Goal: Task Accomplishment & Management: Complete application form

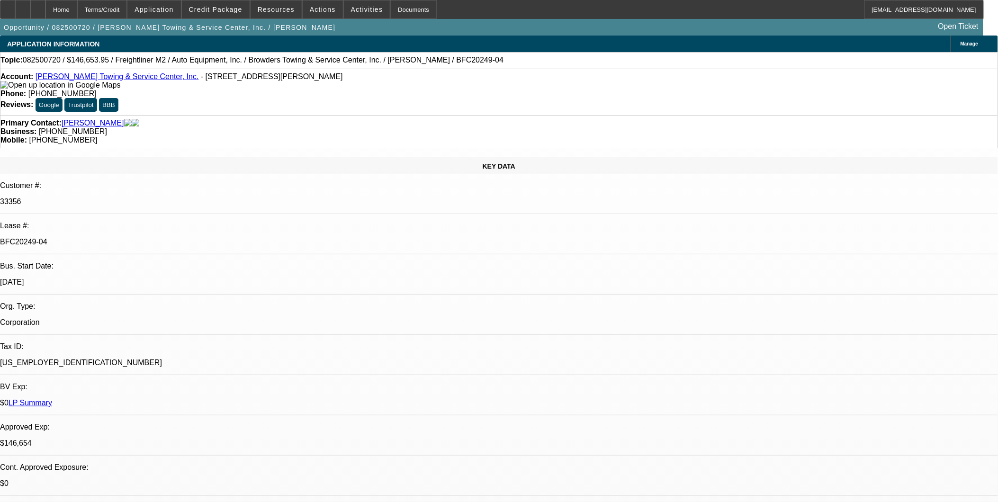
select select "0"
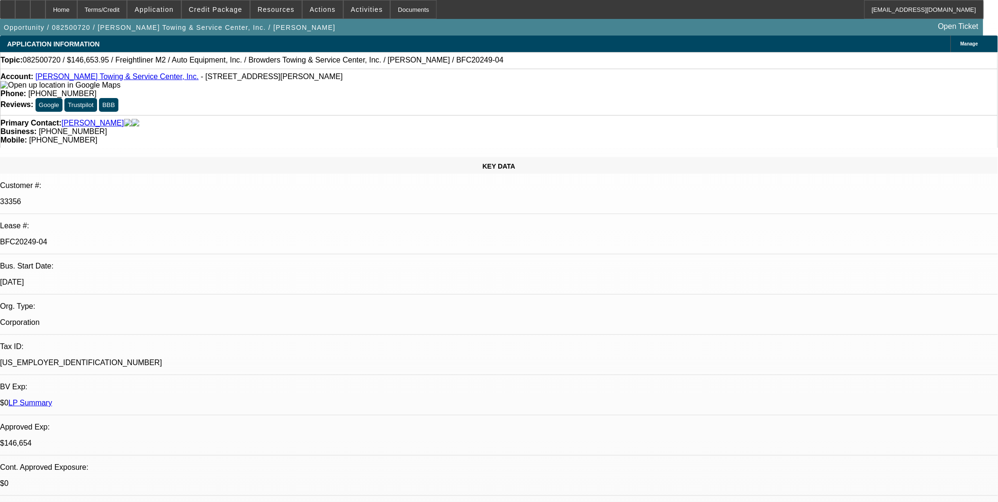
select select "0"
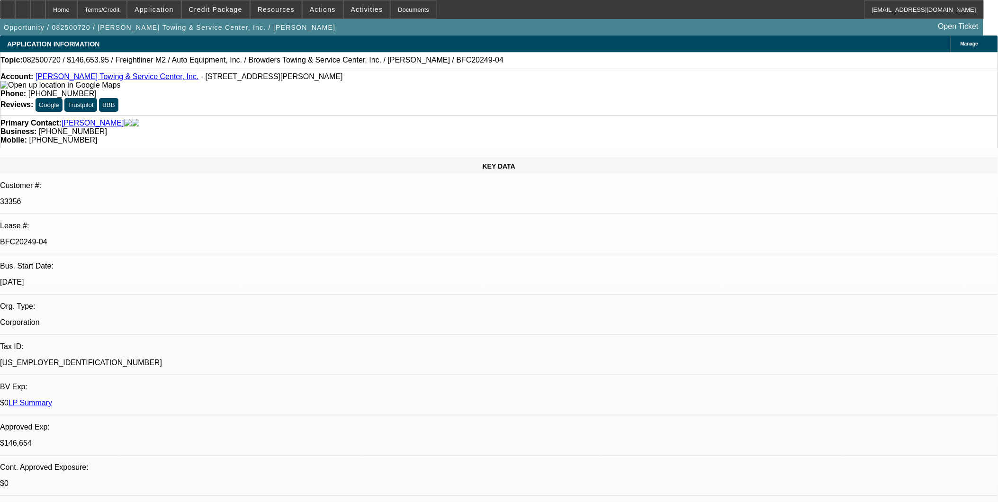
select select "0"
select select "1"
select select "2"
select select "6"
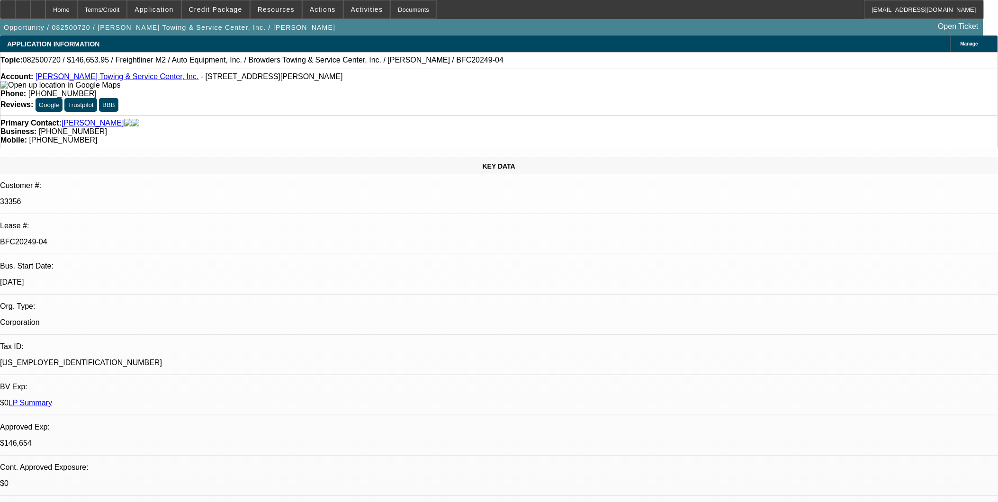
select select "1"
select select "2"
select select "6"
select select "1"
select select "2"
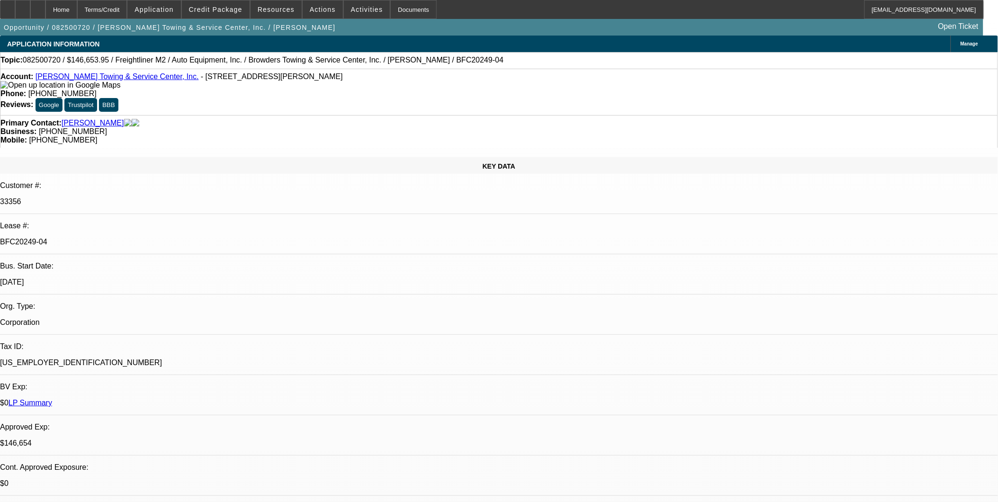
select select "6"
select select "1"
select select "2"
select select "6"
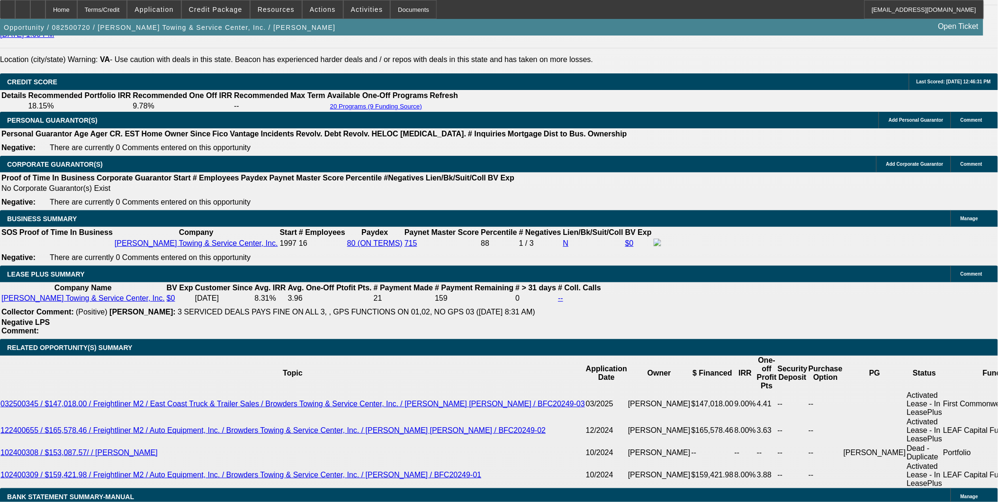
scroll to position [1316, 0]
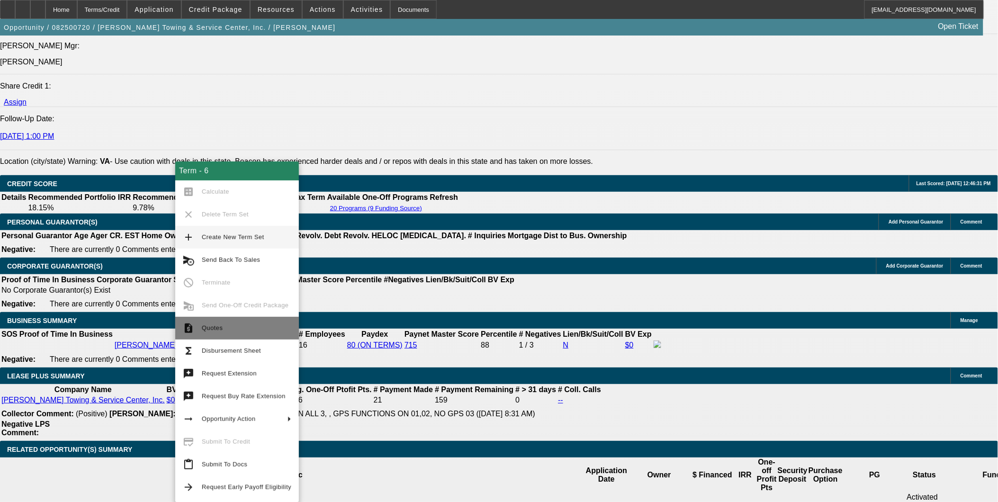
click at [223, 330] on span "Quotes" at bounding box center [247, 328] width 90 height 11
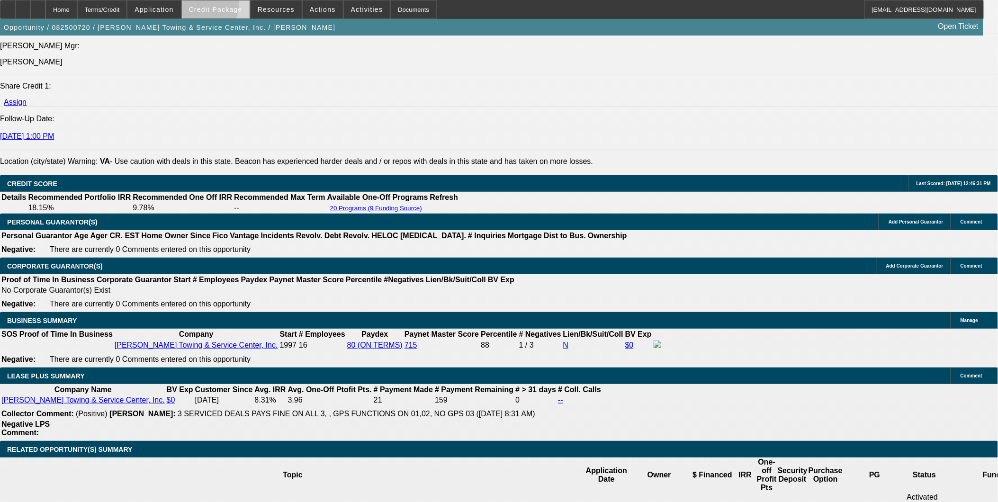
click at [218, 6] on span "Credit Package" at bounding box center [216, 10] width 54 height 8
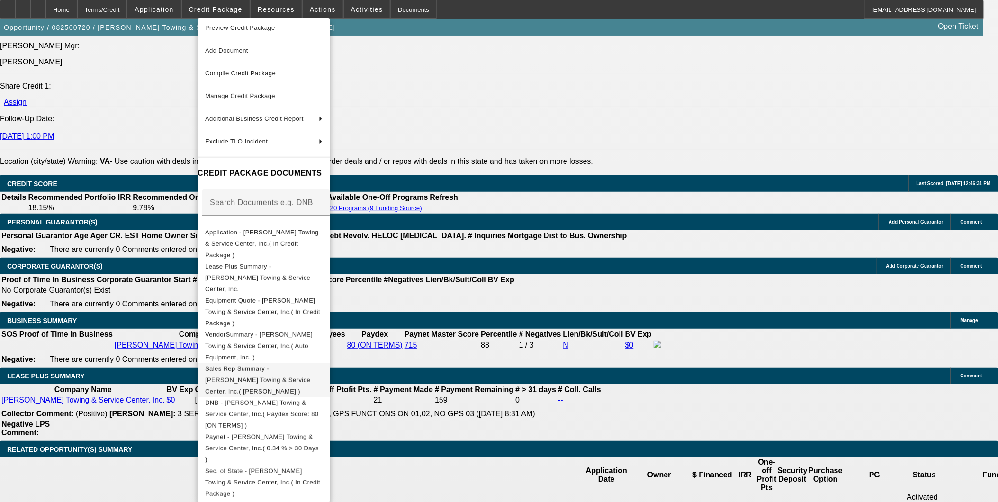
scroll to position [9, 0]
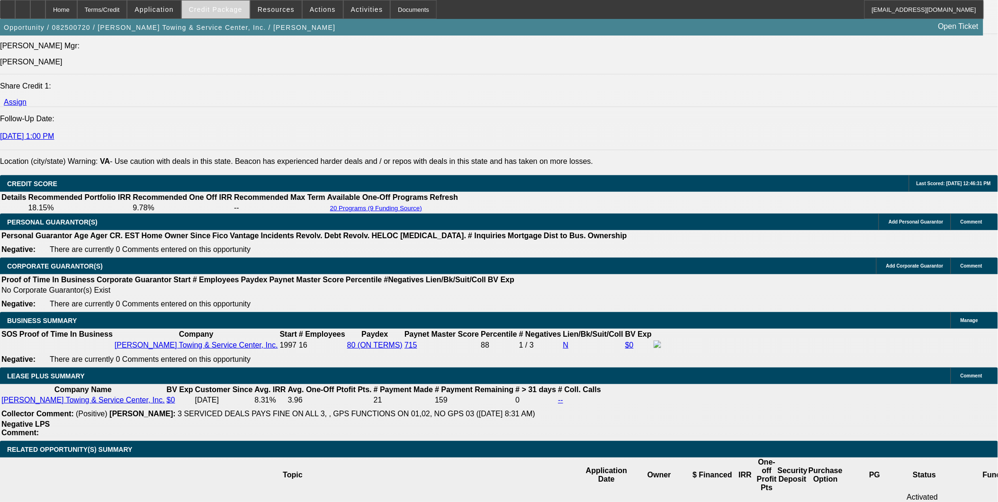
click at [236, 8] on span "Credit Package" at bounding box center [216, 10] width 54 height 8
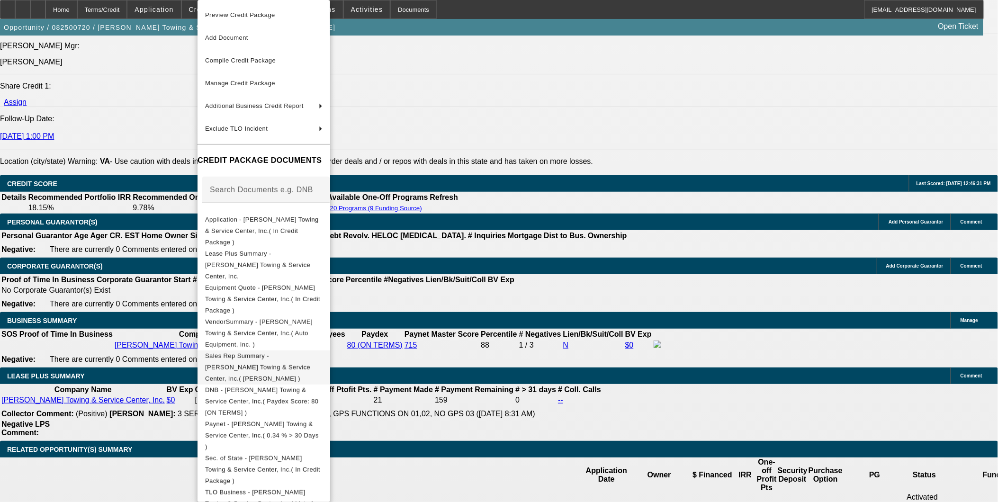
scroll to position [1527, 0]
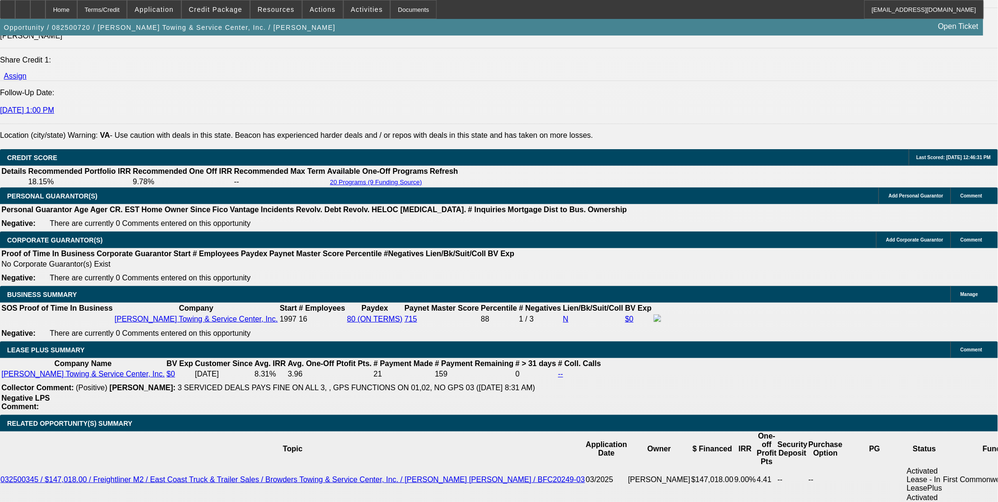
scroll to position [1316, 0]
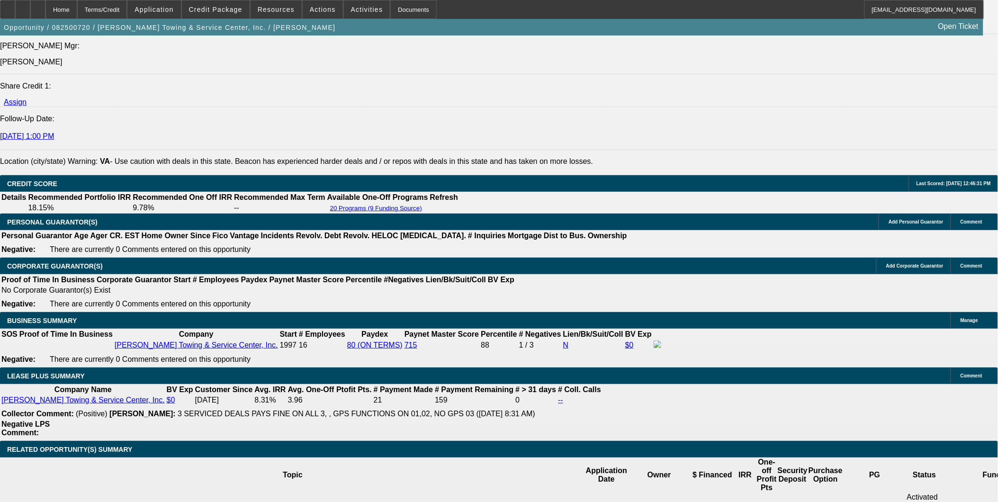
click at [229, 16] on span at bounding box center [216, 9] width 68 height 23
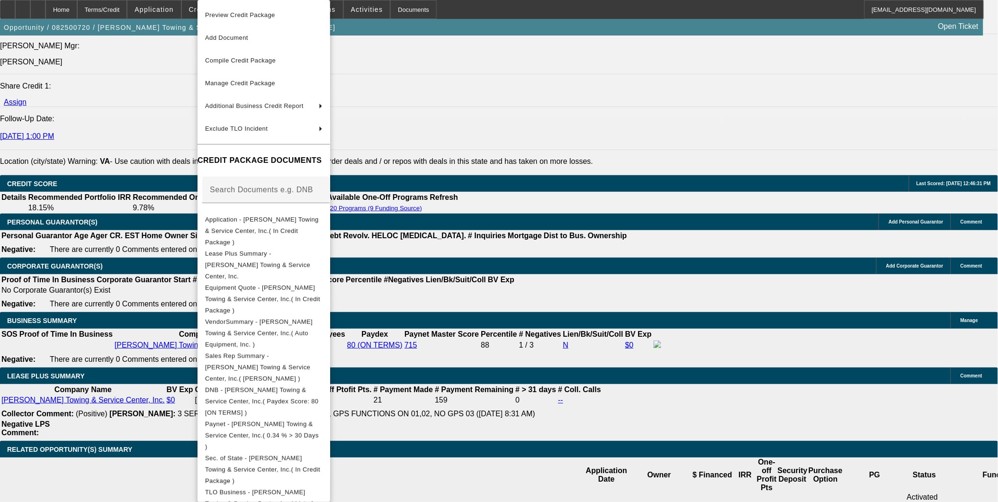
scroll to position [1368, 0]
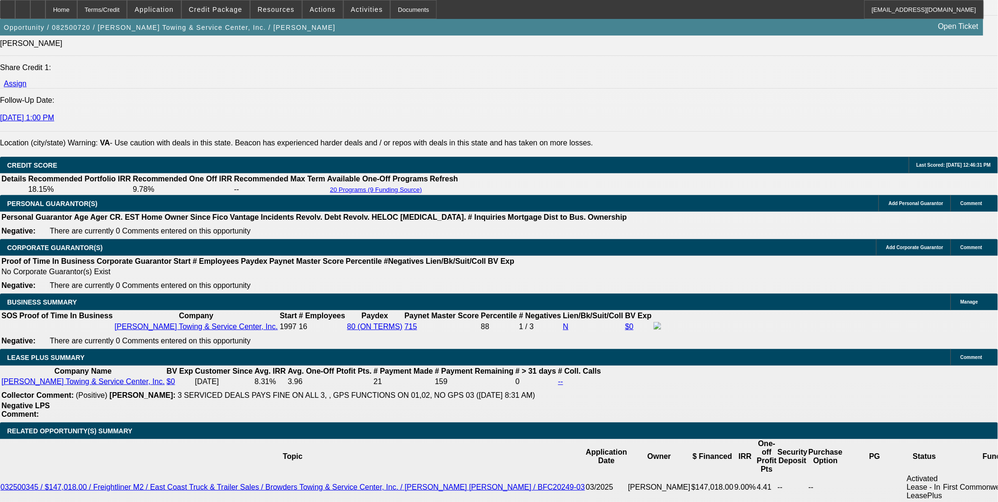
scroll to position [1316, 0]
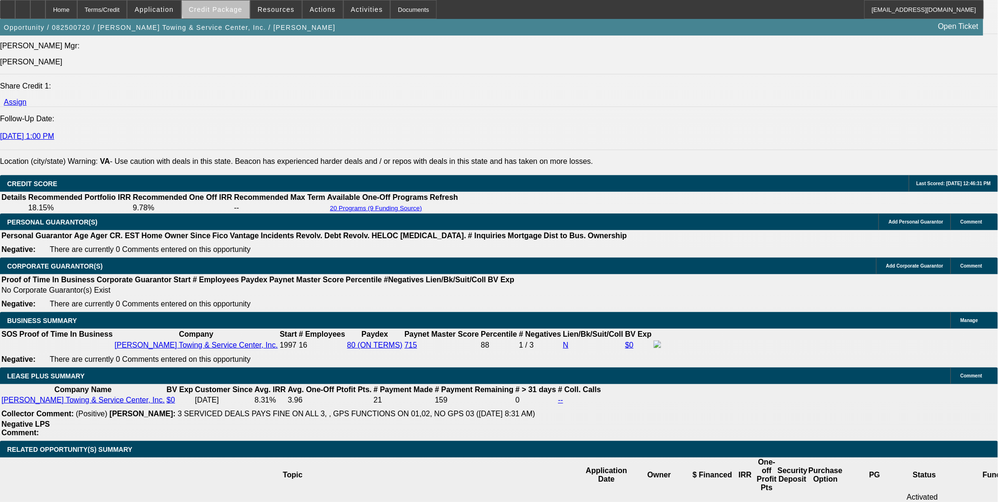
click at [240, 5] on span at bounding box center [216, 9] width 68 height 23
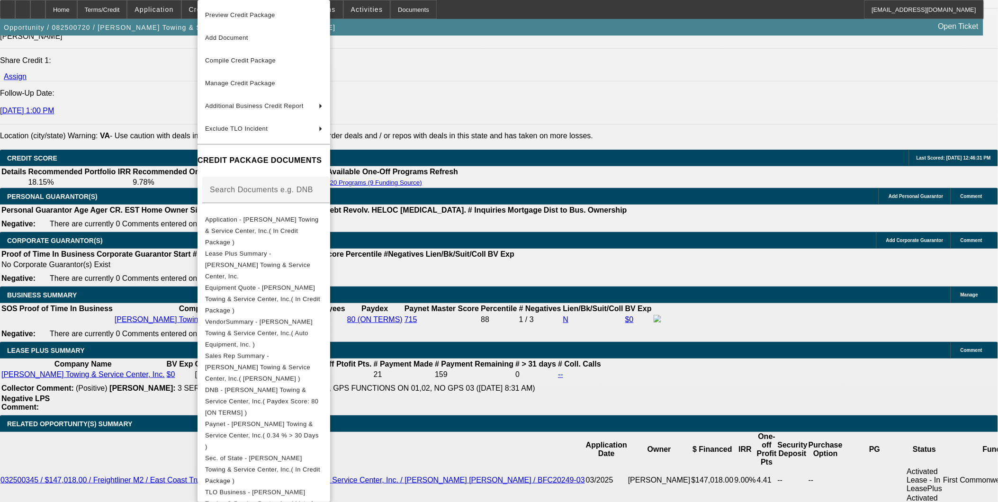
scroll to position [1422, 0]
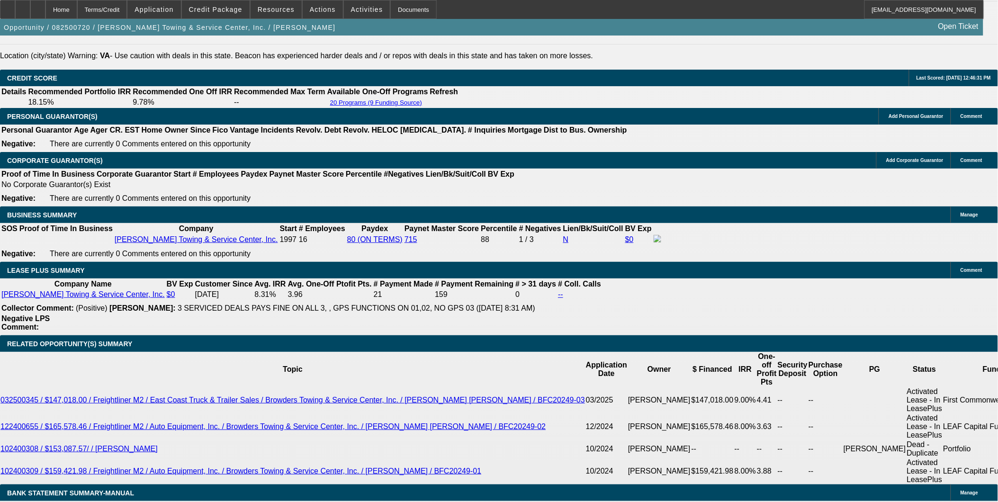
click at [671, 376] on div "APPLICATION INFORMATION Manage Topic: 082500720 / $146,653.95 / Freightliner M2…" at bounding box center [499, 450] width 998 height 3673
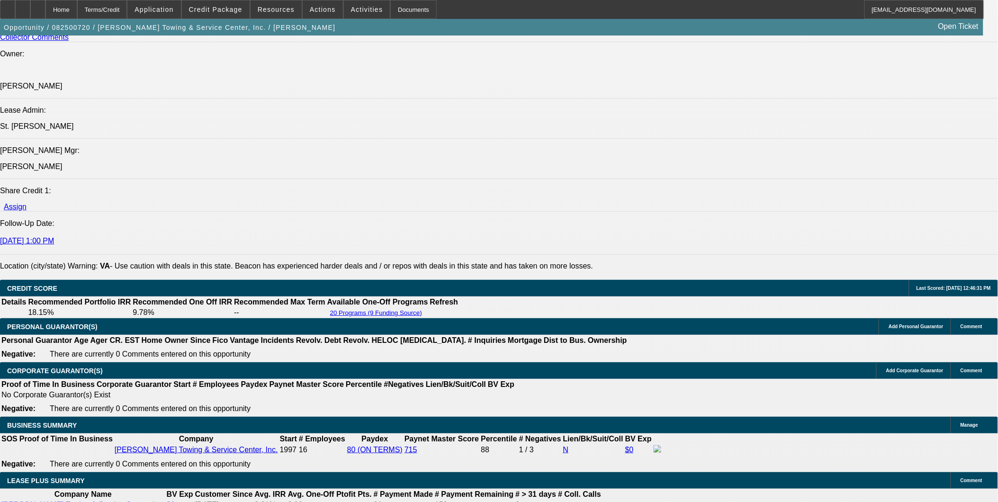
scroll to position [1211, 0]
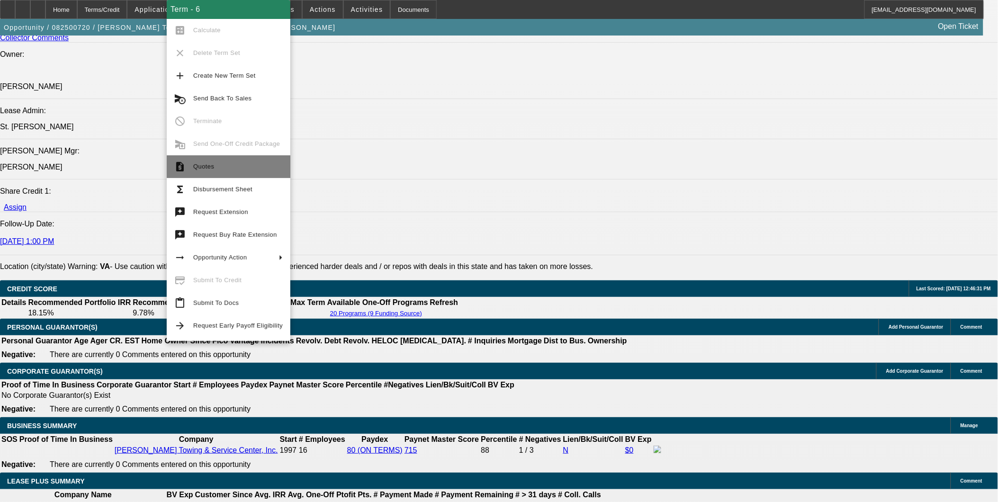
click at [232, 161] on span "Quotes" at bounding box center [238, 166] width 90 height 11
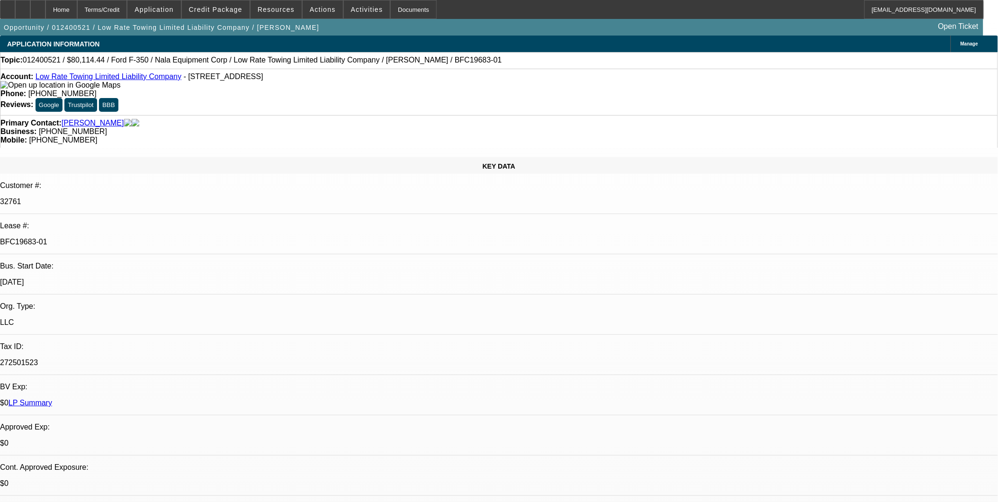
select select "0"
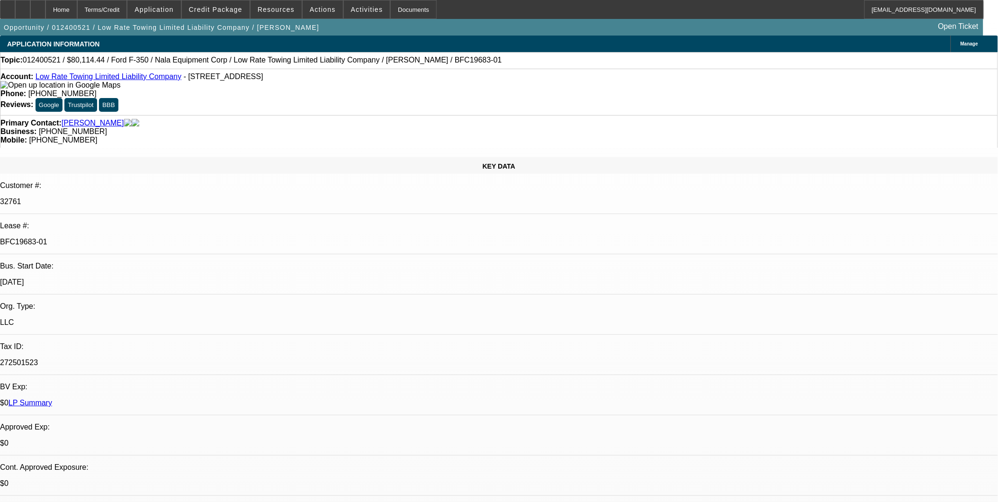
select select "0"
select select "2"
select select "0"
select select "2"
select select "0"
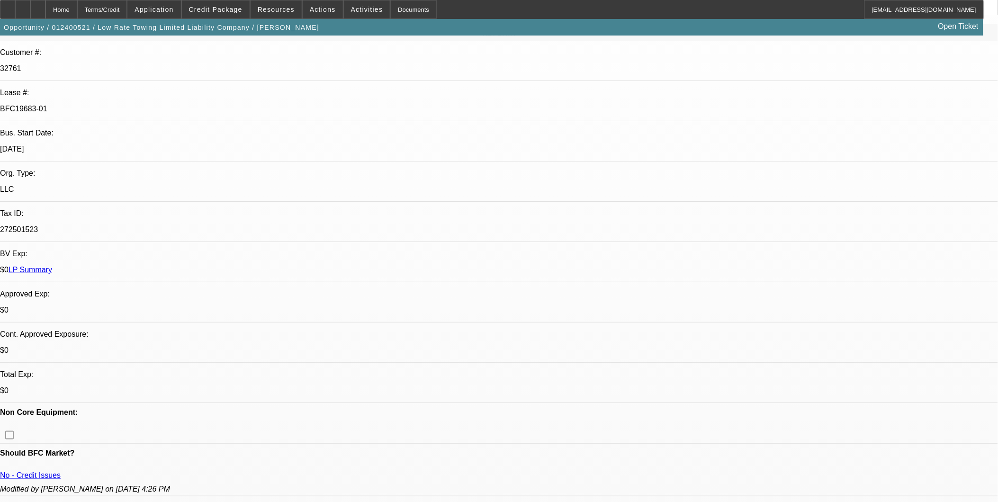
select select "1"
select select "2"
select select "6"
select select "1"
select select "2"
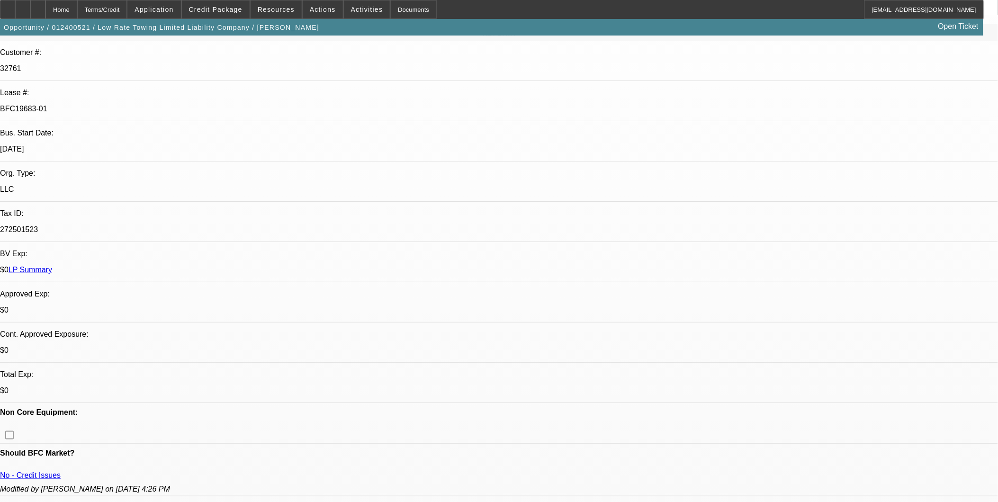
select select "6"
select select "1"
select select "2"
select select "6"
select select "1"
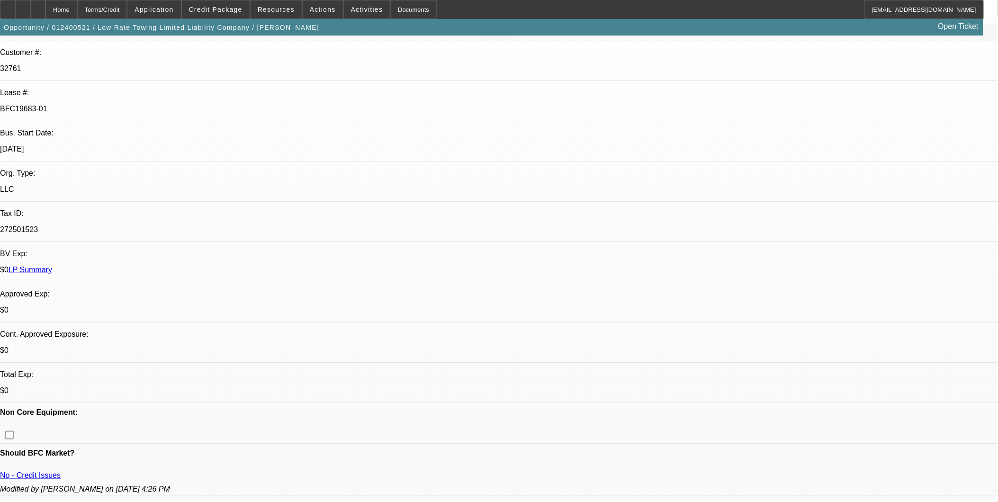
select select "2"
select select "6"
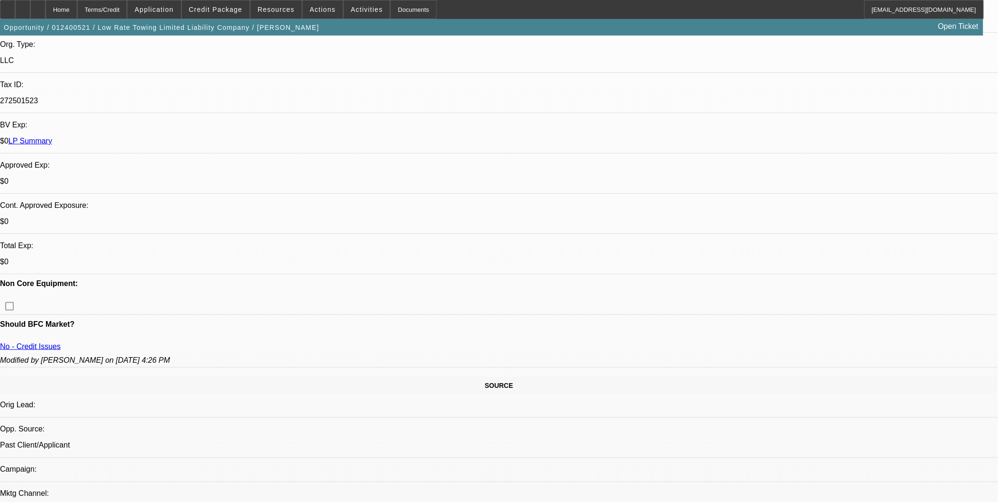
scroll to position [263, 0]
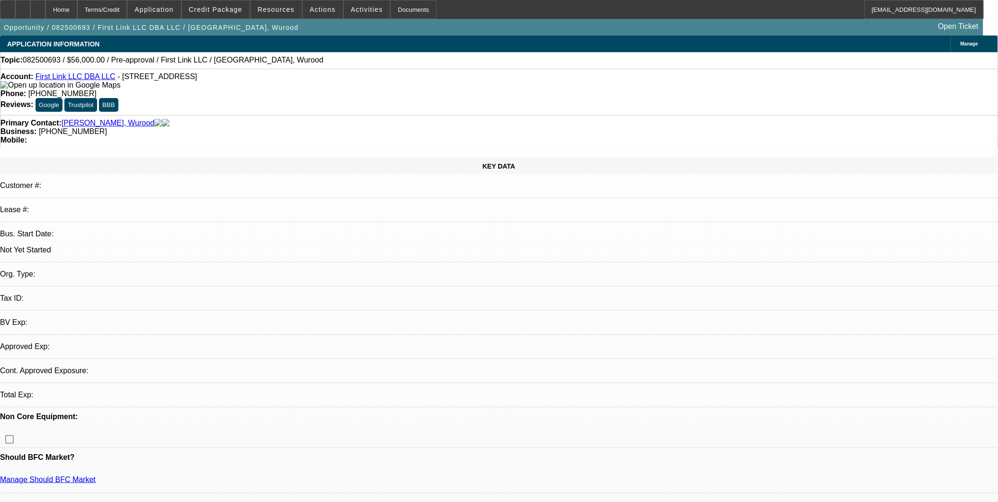
select select "0"
select select "2"
select select "0.1"
select select "1"
select select "2"
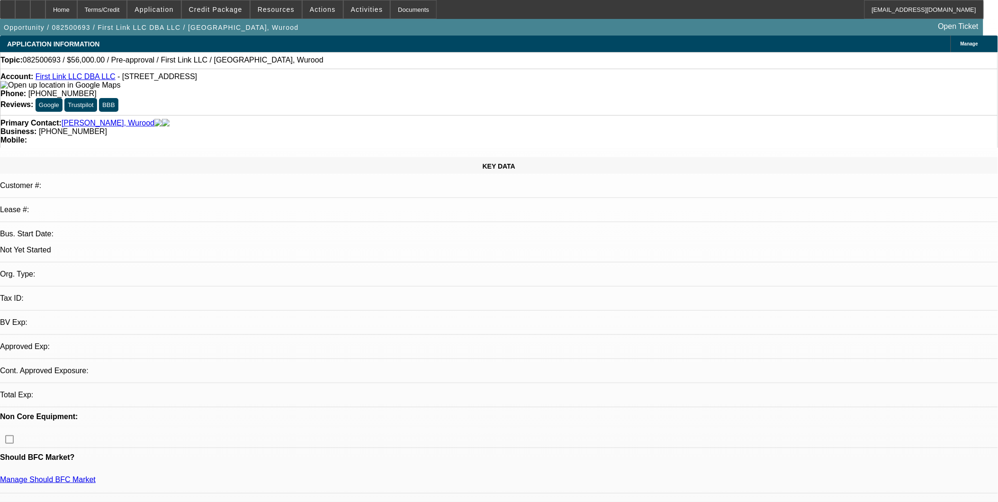
select select "4"
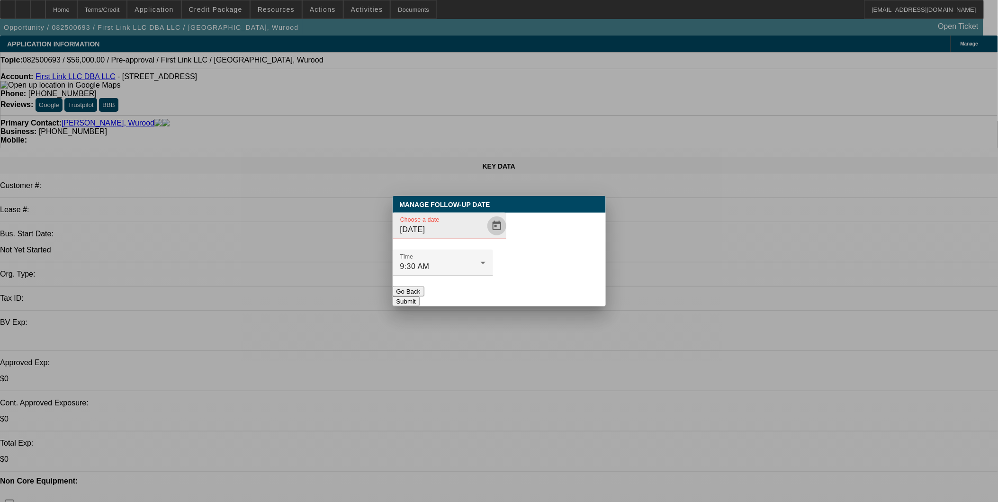
click at [486, 237] on span "Open calendar" at bounding box center [497, 226] width 23 height 23
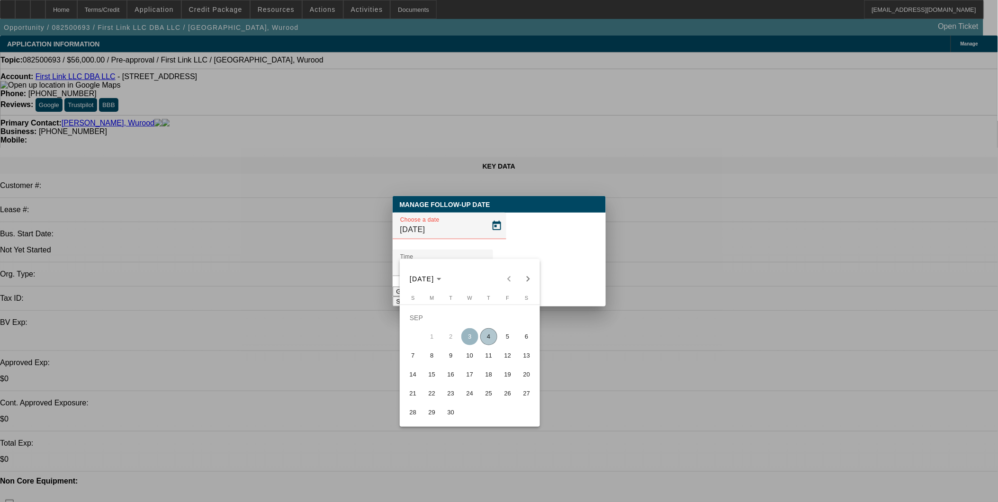
click at [489, 344] on span "4" at bounding box center [488, 336] width 17 height 17
type input "9/4/2025"
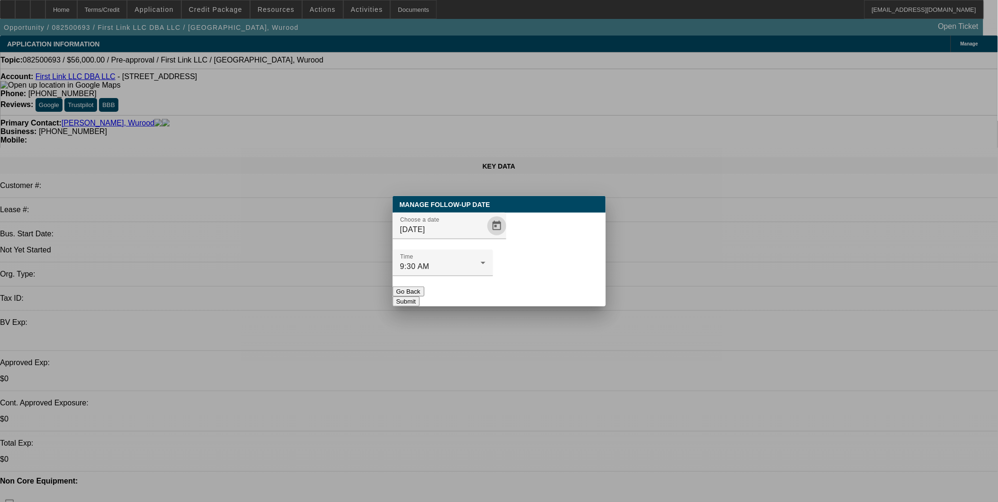
click at [420, 297] on button "Submit" at bounding box center [406, 302] width 27 height 10
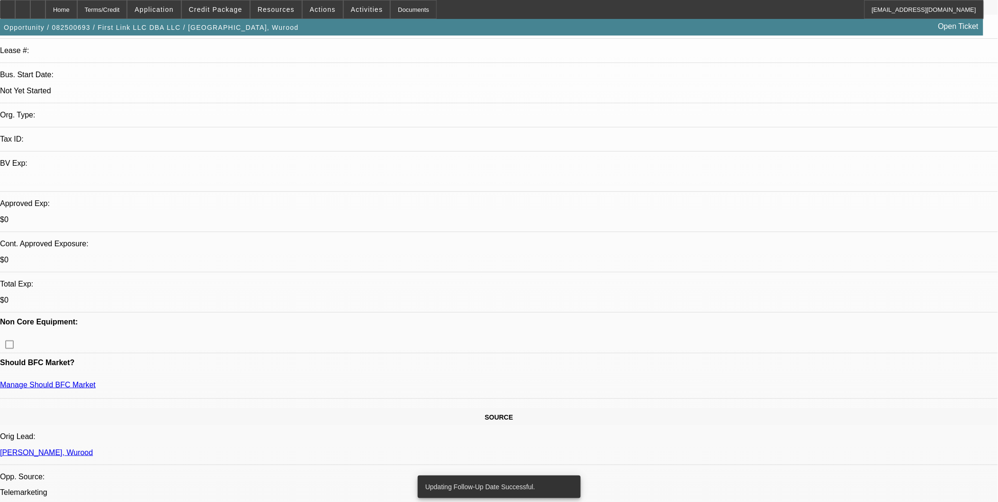
scroll to position [158, 0]
drag, startPoint x: 697, startPoint y: 326, endPoint x: 623, endPoint y: 313, distance: 75.1
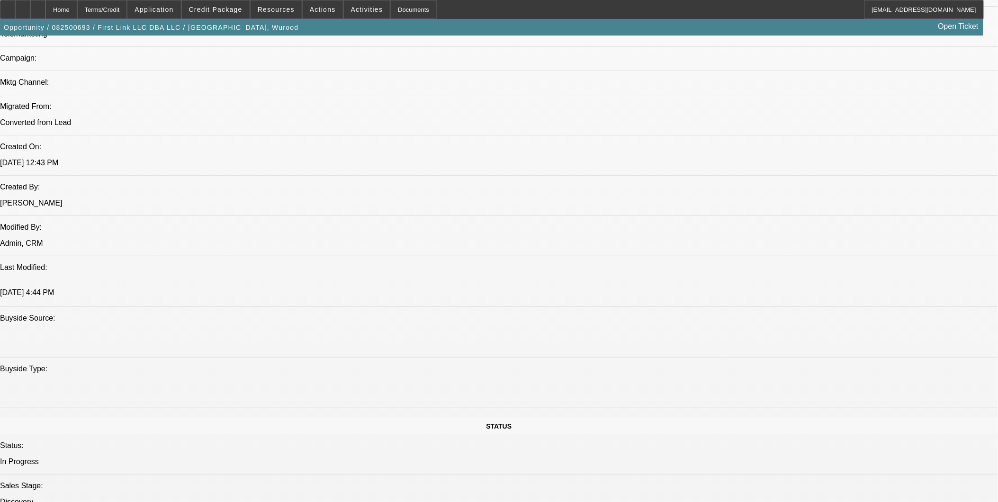
scroll to position [474, 0]
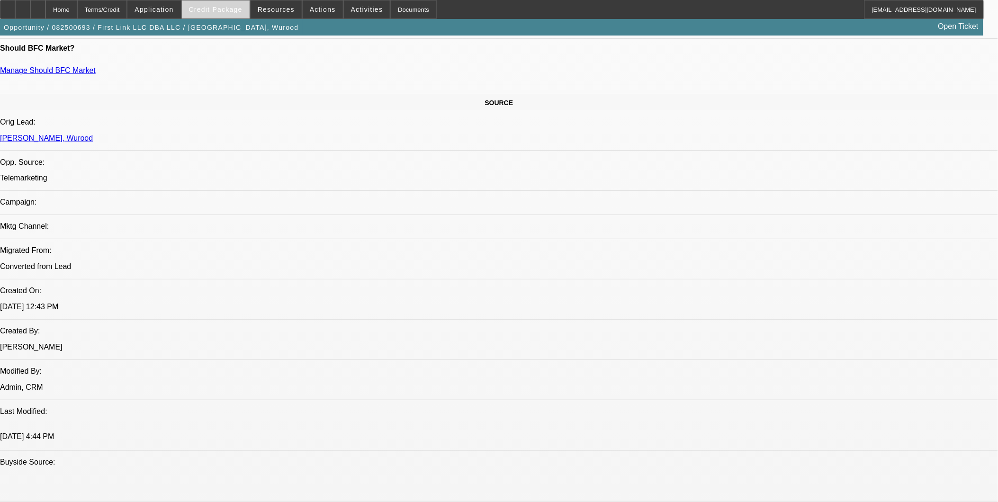
click at [225, 3] on span at bounding box center [216, 9] width 68 height 23
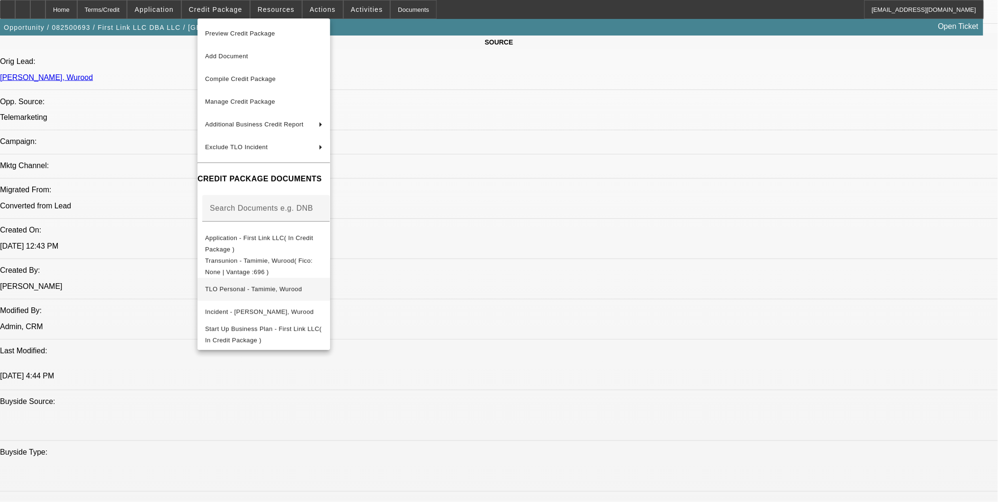
scroll to position [632, 0]
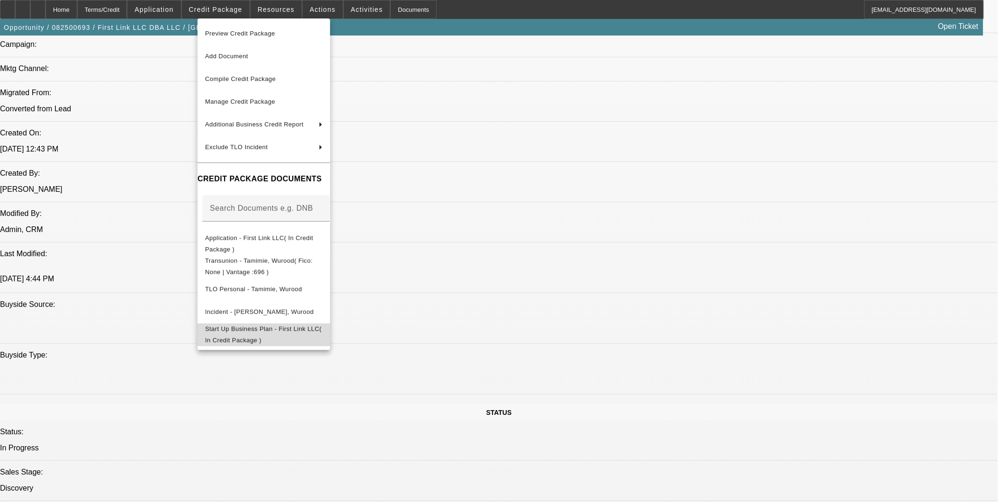
click at [314, 324] on button "Start Up Business Plan - First Link LLC( In Credit Package )" at bounding box center [264, 334] width 133 height 23
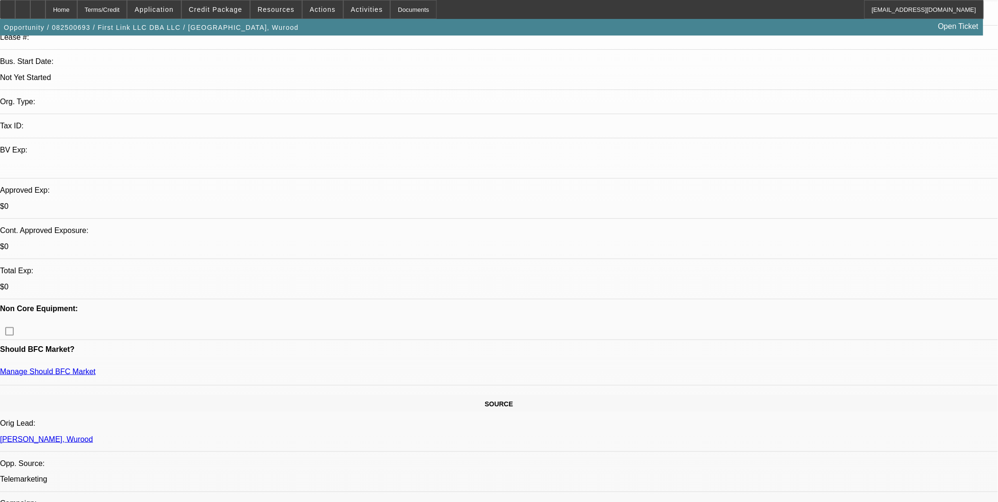
scroll to position [0, 0]
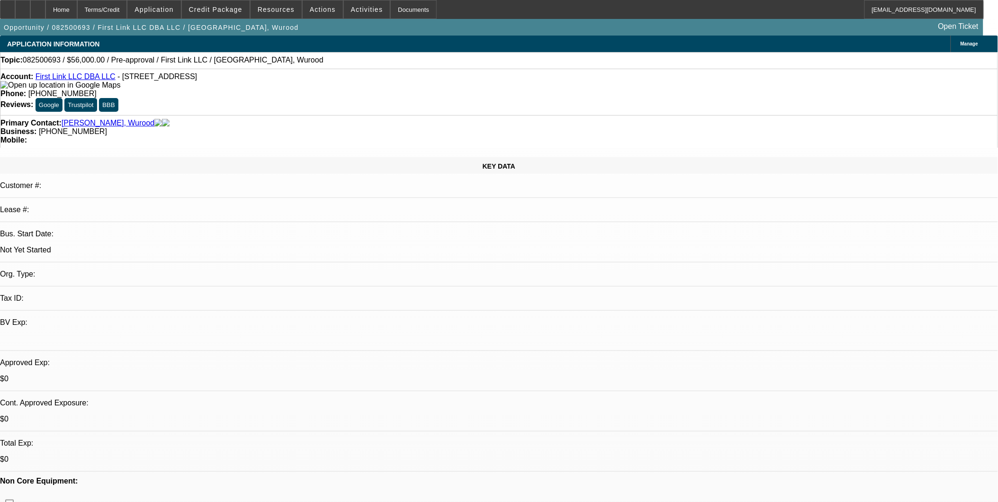
drag, startPoint x: 317, startPoint y: 262, endPoint x: 260, endPoint y: 200, distance: 84.1
click at [95, 78] on link "First Link LLC DBA LLC" at bounding box center [76, 76] width 80 height 8
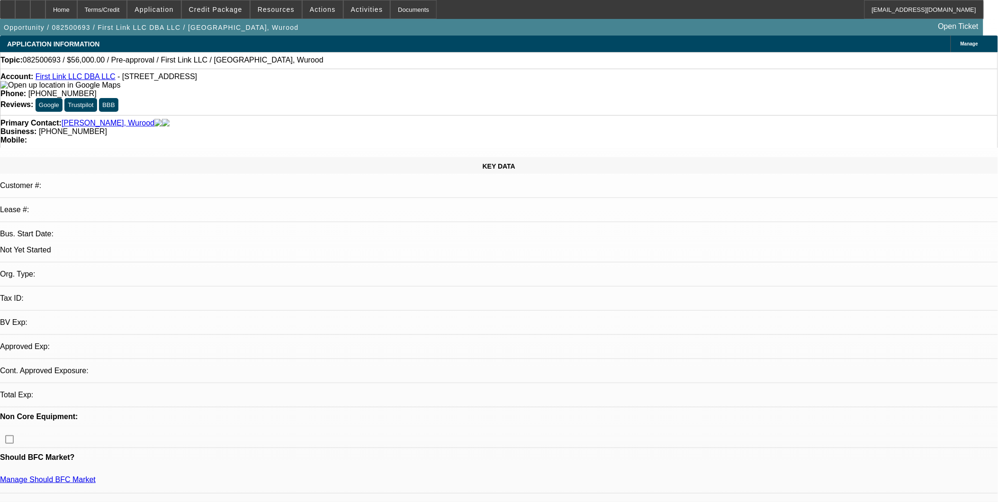
select select "0"
select select "2"
select select "0.1"
select select "4"
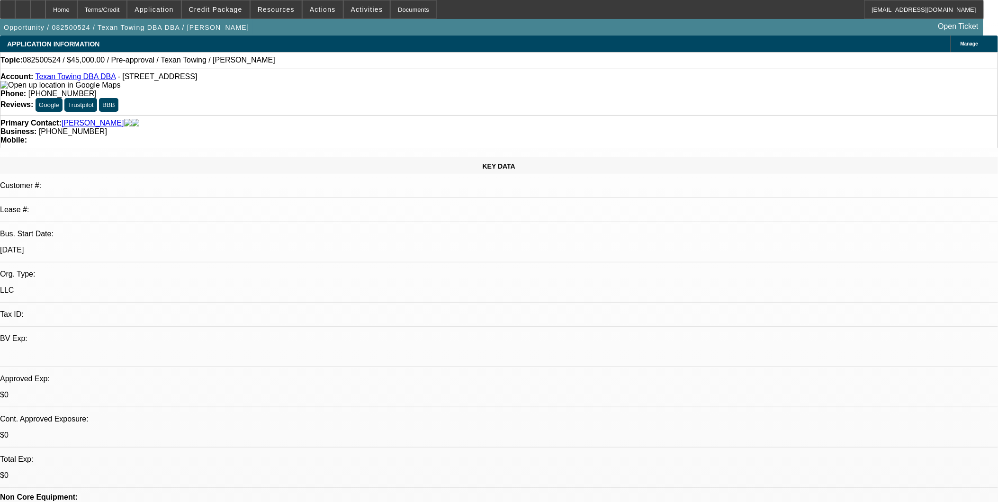
select select "0"
select select "2"
select select "0.1"
select select "1"
select select "2"
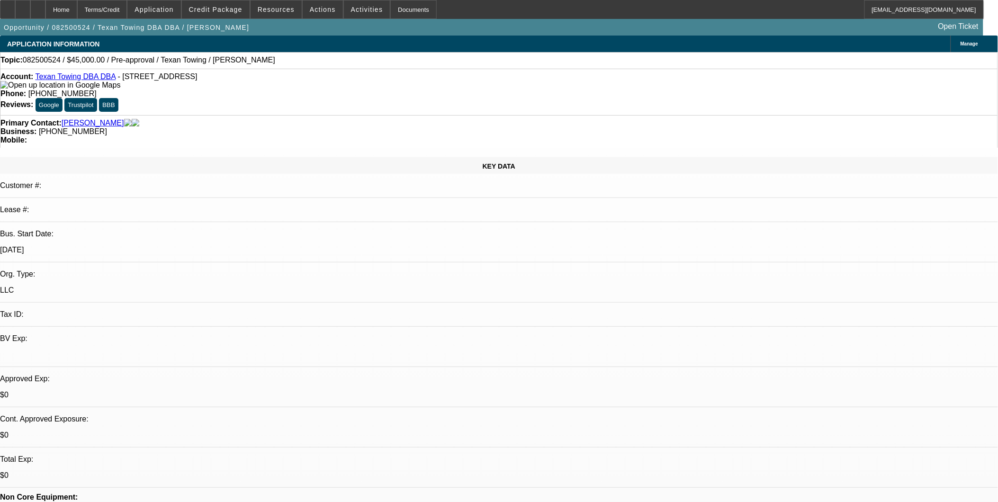
select select "4"
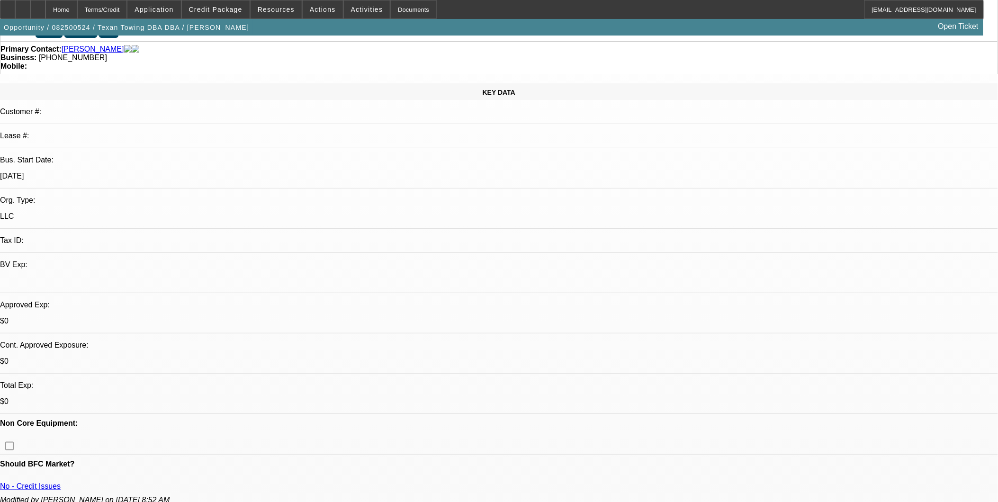
scroll to position [53, 0]
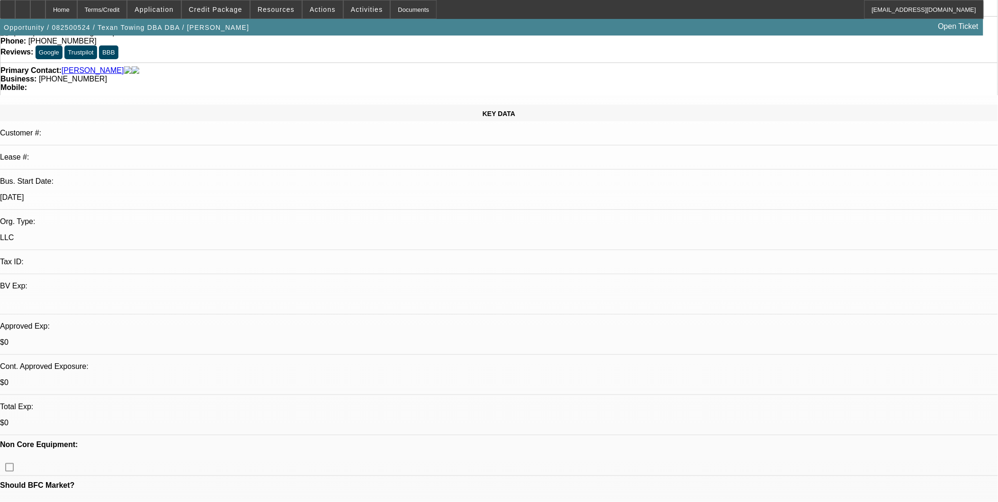
drag, startPoint x: 288, startPoint y: 359, endPoint x: 272, endPoint y: 371, distance: 19.9
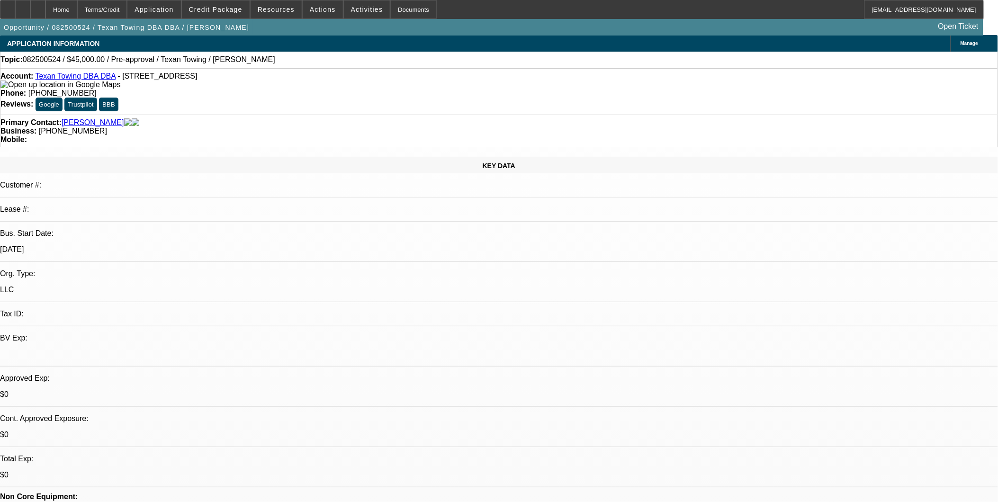
scroll to position [0, 0]
click at [229, 9] on span "Credit Package" at bounding box center [216, 10] width 54 height 8
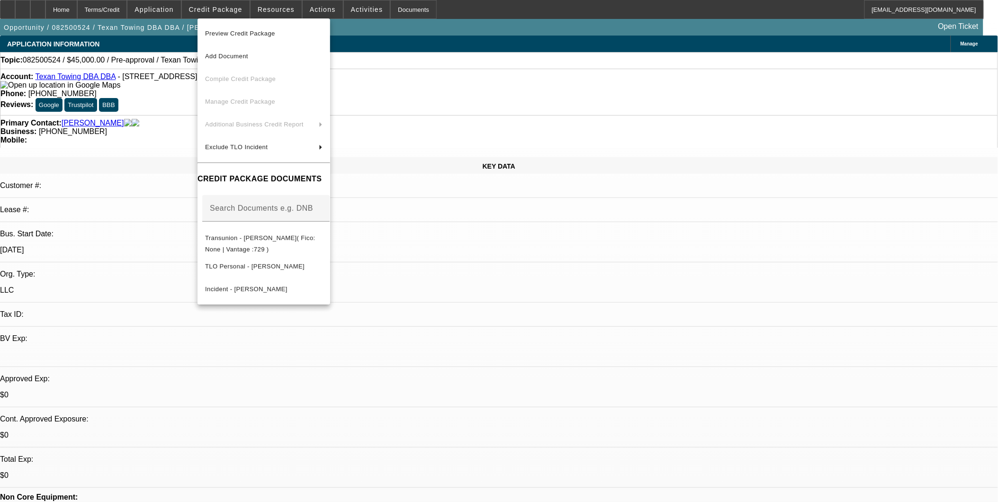
click at [553, 246] on div at bounding box center [499, 251] width 998 height 502
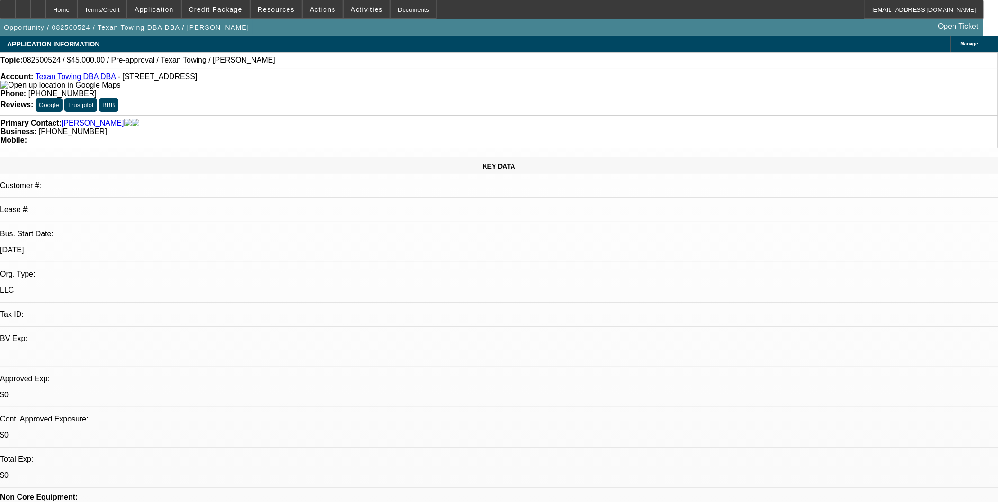
drag, startPoint x: 114, startPoint y: 78, endPoint x: 238, endPoint y: 77, distance: 124.1
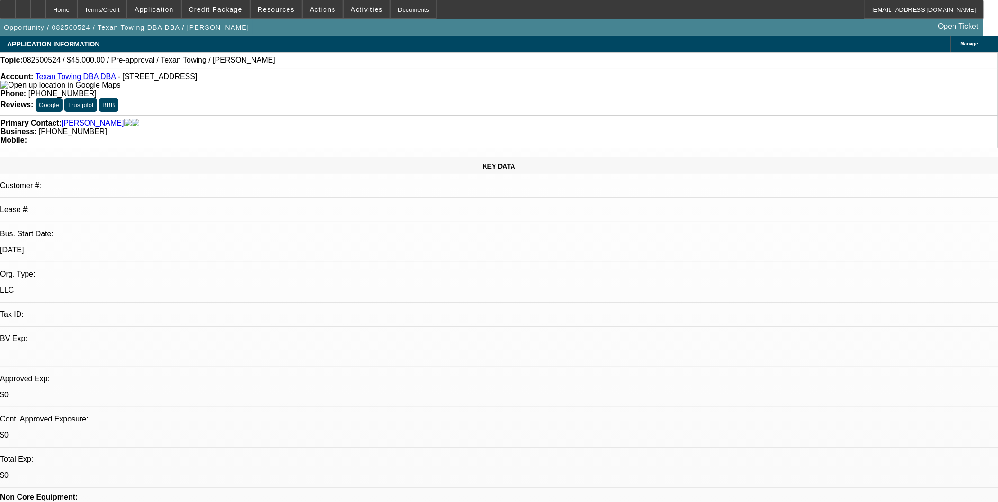
click at [238, 77] on div "Account: Texan Towing DBA DBA - [STREET_ADDRESS]" at bounding box center [498, 80] width 997 height 17
drag, startPoint x: 238, startPoint y: 77, endPoint x: 163, endPoint y: 102, distance: 79.0
click at [214, 157] on div "KEY DATA Customer #: Lease #: Bus. Start Date: [DATE] Org. Type: LLC Tax ID: BV…" at bounding box center [499, 369] width 998 height 424
click at [124, 119] on img at bounding box center [128, 123] width 8 height 9
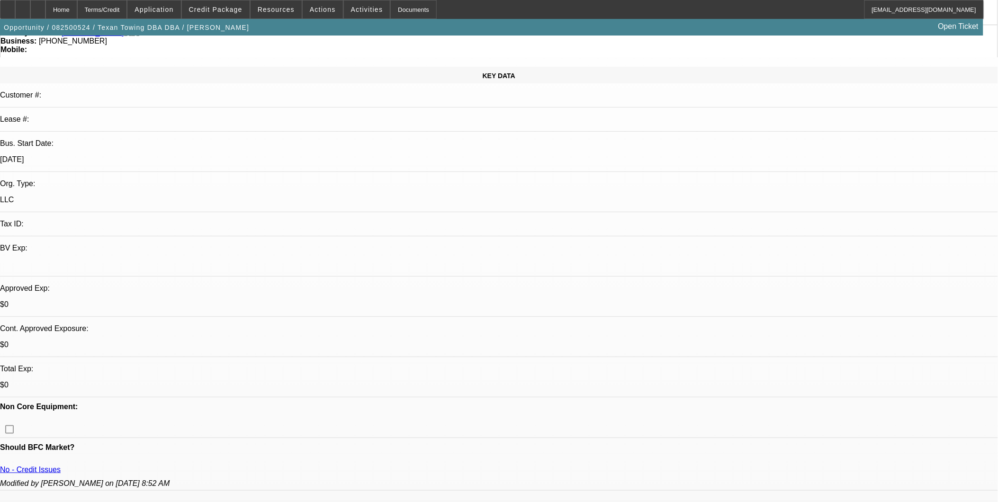
scroll to position [210, 0]
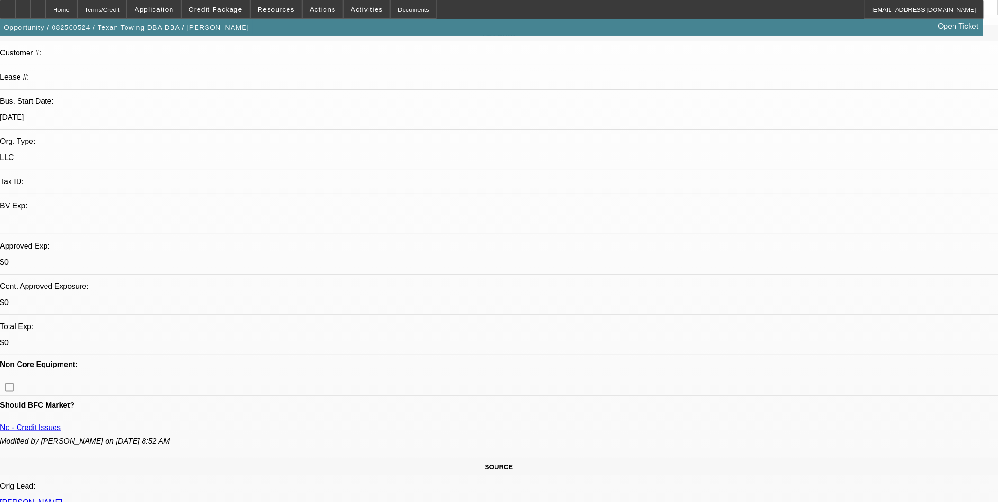
scroll to position [0, 0]
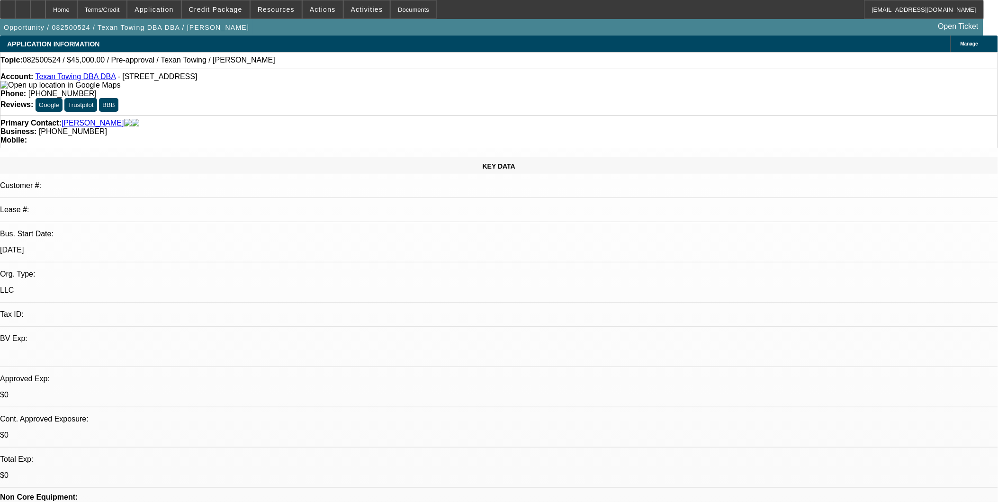
drag, startPoint x: 114, startPoint y: 76, endPoint x: 238, endPoint y: 76, distance: 123.7
click at [238, 76] on div "Account: Texan Towing DBA DBA - [STREET_ADDRESS]" at bounding box center [498, 80] width 997 height 17
copy span "[STREET_ADDRESS]"
click at [256, 93] on div "Account: Texan Towing DBA DBA - [STREET_ADDRESS] Phone: [PHONE_NUMBER] Reviews:…" at bounding box center [499, 92] width 998 height 46
click at [441, 90] on div "Phone: [PHONE_NUMBER]" at bounding box center [498, 94] width 997 height 9
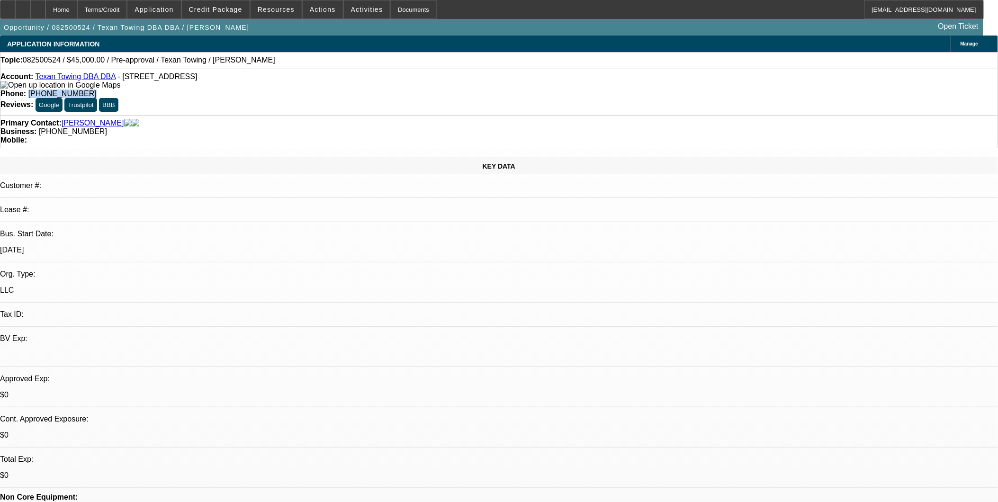
drag, startPoint x: 363, startPoint y: 77, endPoint x: 403, endPoint y: 83, distance: 40.7
click at [403, 83] on div "Account: Texan Towing DBA DBA - [STREET_ADDRESS] Phone: [PHONE_NUMBER] Reviews:…" at bounding box center [499, 92] width 998 height 46
copy span "[PHONE_NUMBER]"
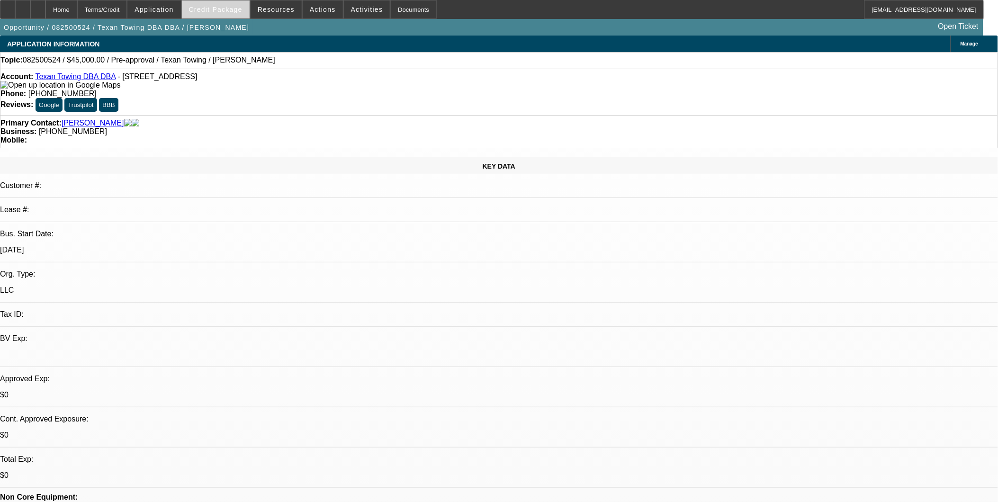
click at [226, 12] on span "Credit Package" at bounding box center [216, 10] width 54 height 8
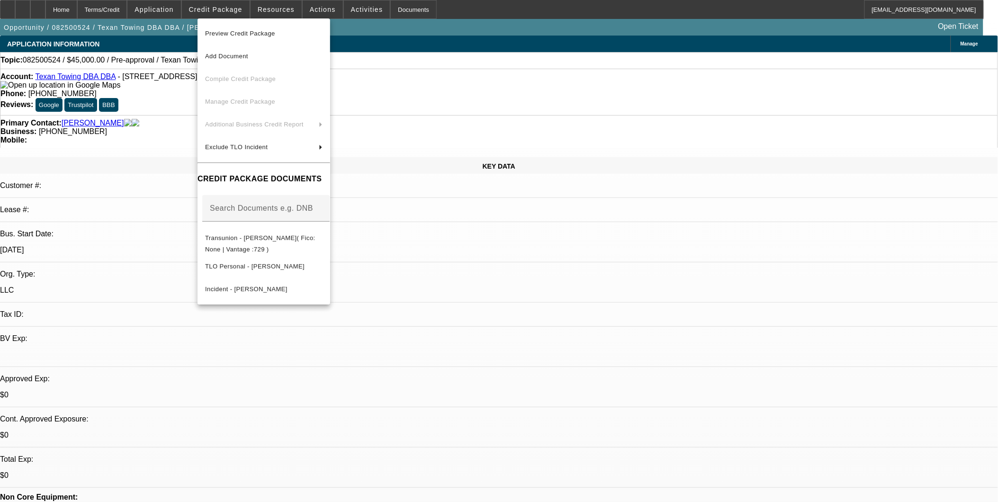
click at [497, 393] on div at bounding box center [499, 251] width 998 height 502
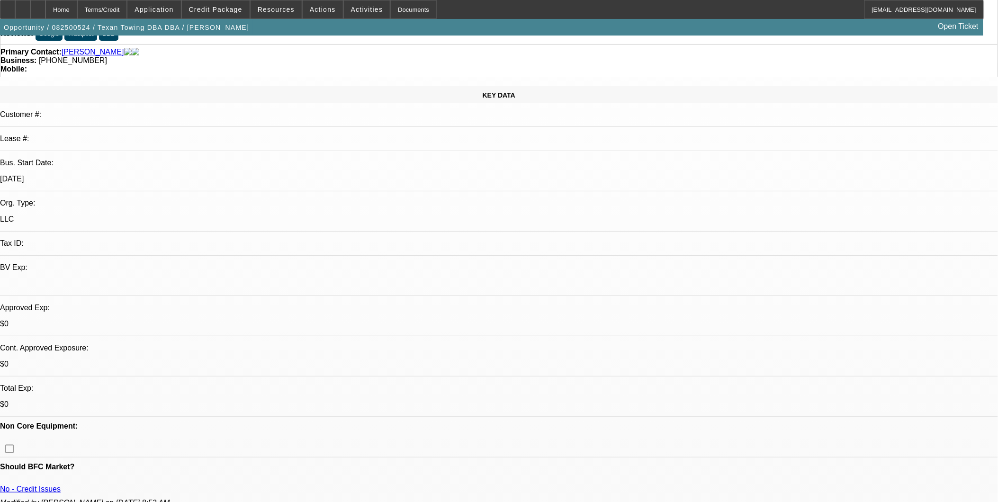
scroll to position [158, 0]
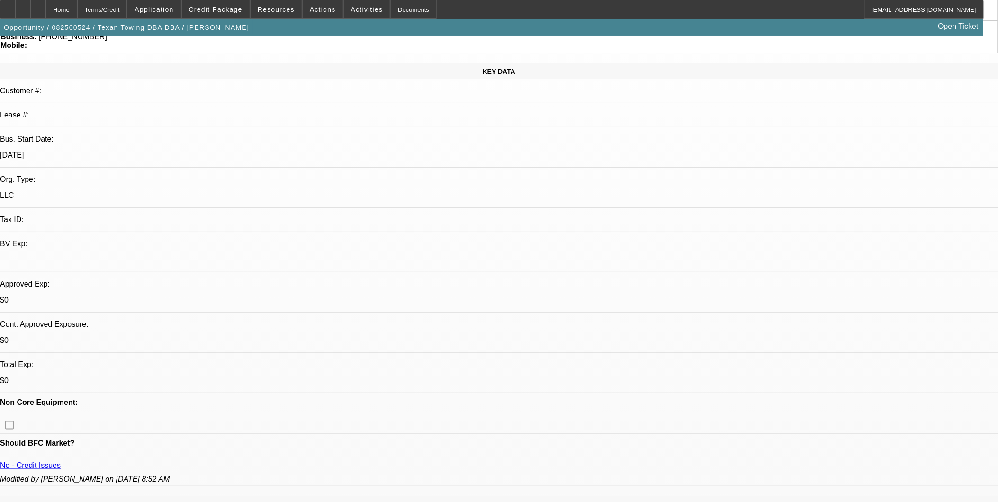
scroll to position [0, 0]
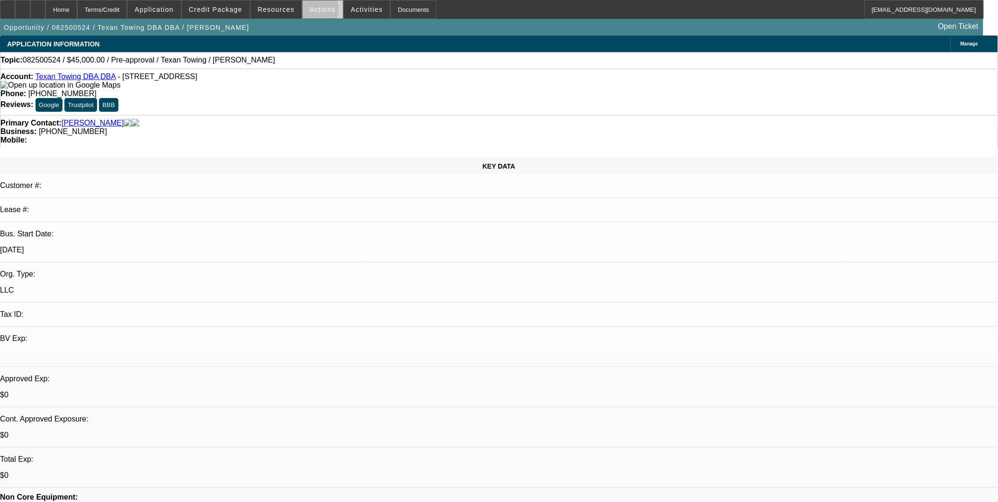
click at [310, 12] on span "Actions" at bounding box center [323, 10] width 26 height 8
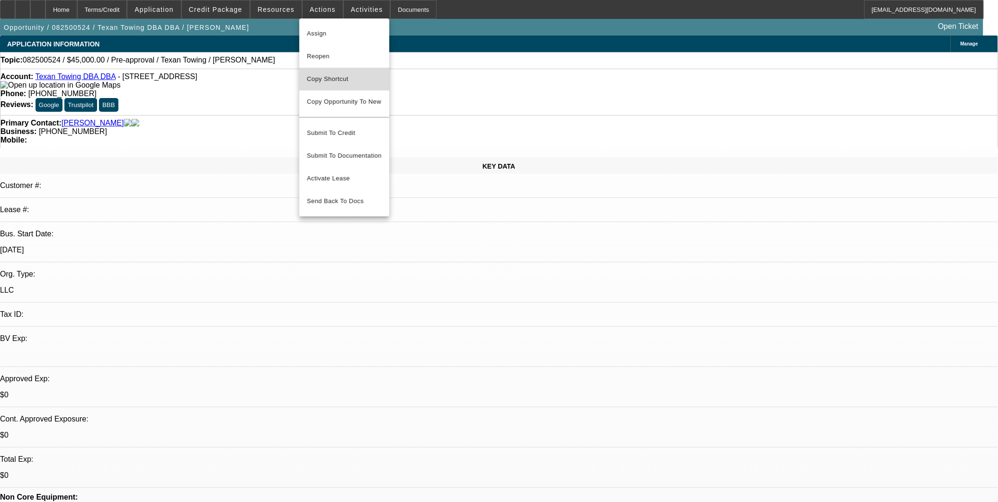
click at [334, 81] on span "Copy Shortcut" at bounding box center [344, 78] width 75 height 11
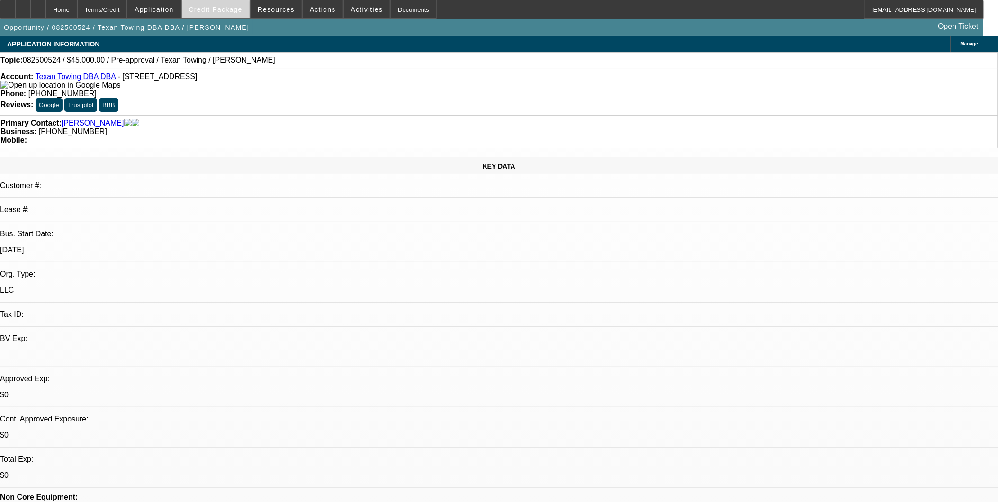
click at [209, 9] on span "Credit Package" at bounding box center [216, 10] width 54 height 8
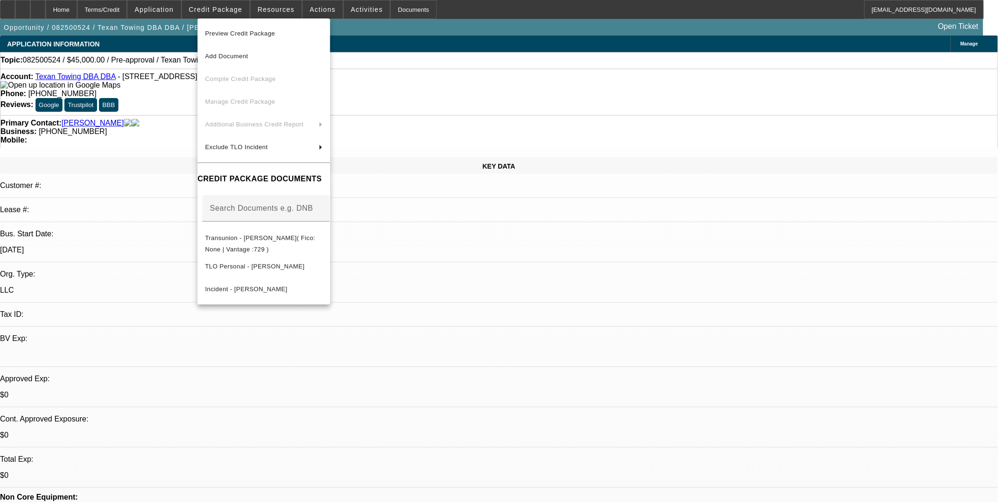
click at [479, 294] on div at bounding box center [499, 251] width 998 height 502
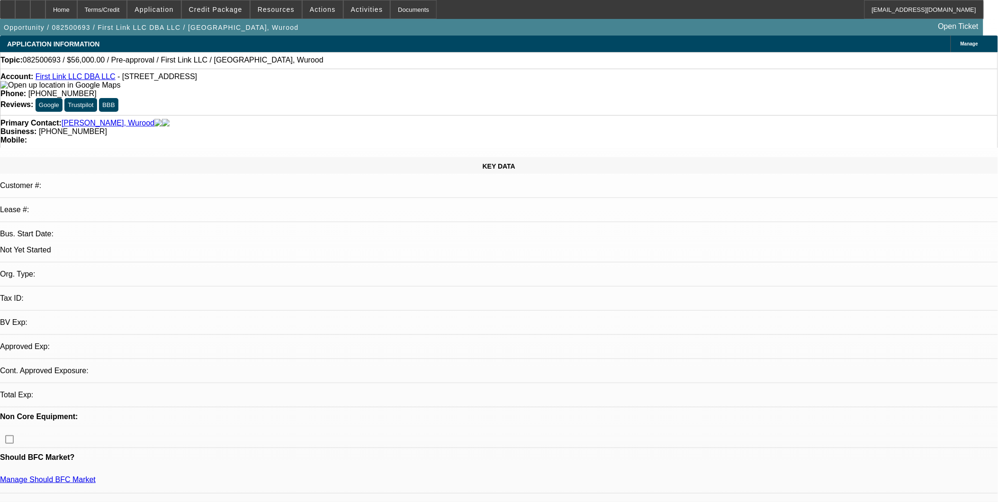
select select "0"
select select "2"
select select "0.1"
select select "4"
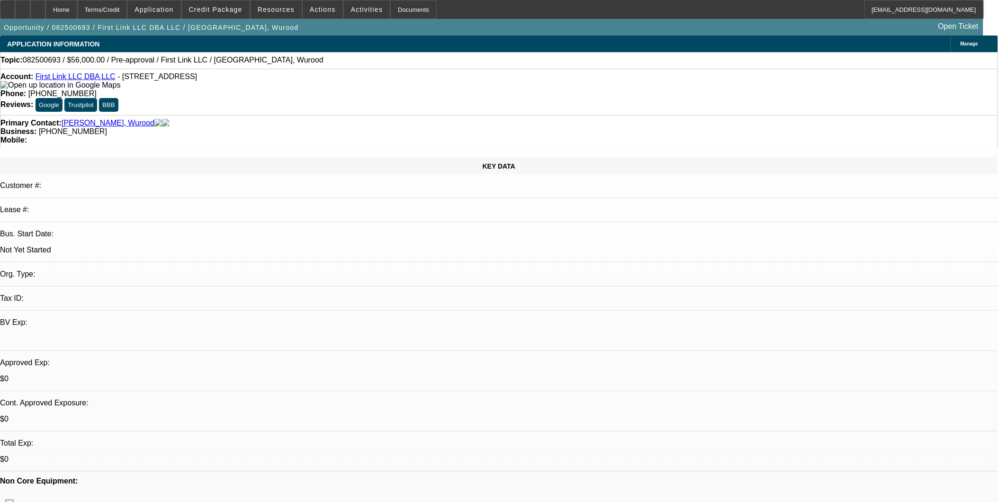
click at [216, 3] on span at bounding box center [216, 9] width 68 height 23
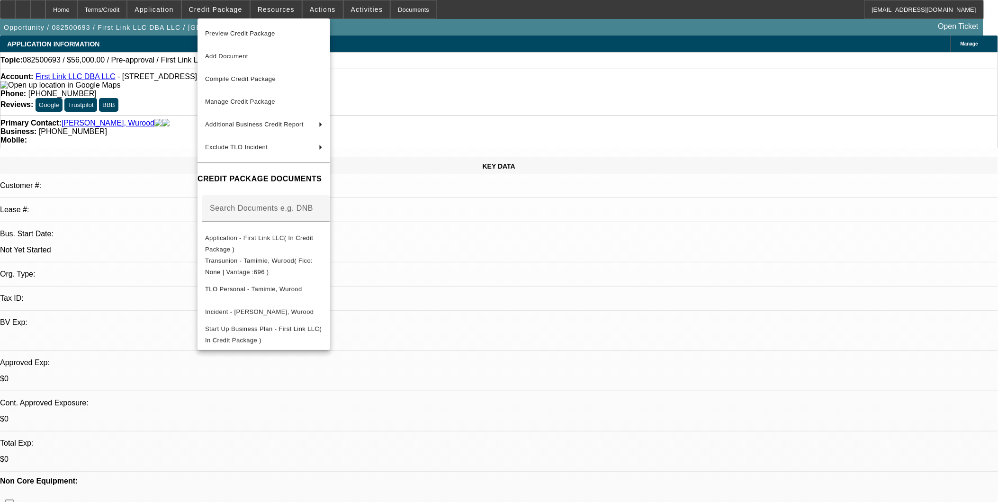
click at [543, 278] on div at bounding box center [499, 251] width 998 height 502
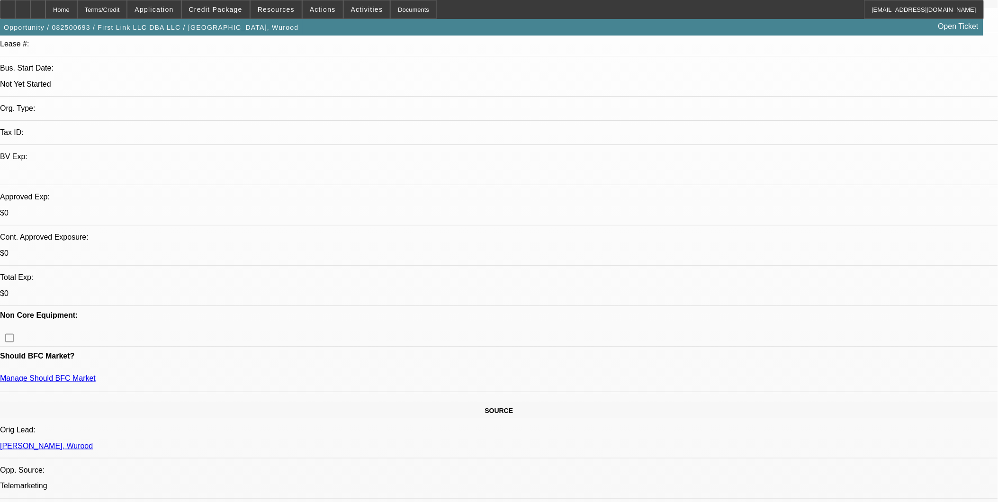
scroll to position [210, 0]
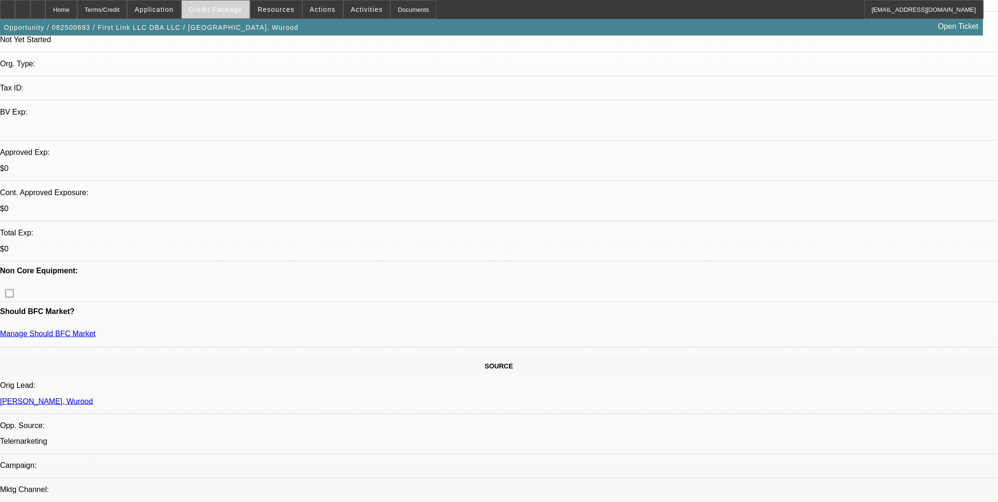
click at [219, 9] on span "Credit Package" at bounding box center [216, 10] width 54 height 8
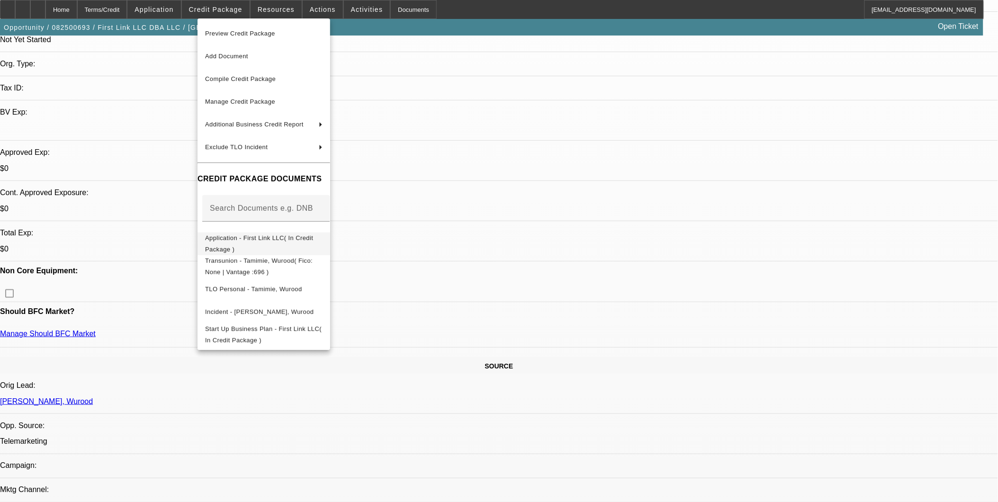
click at [326, 247] on button "Application - First Link LLC( In Credit Package )" at bounding box center [264, 243] width 133 height 23
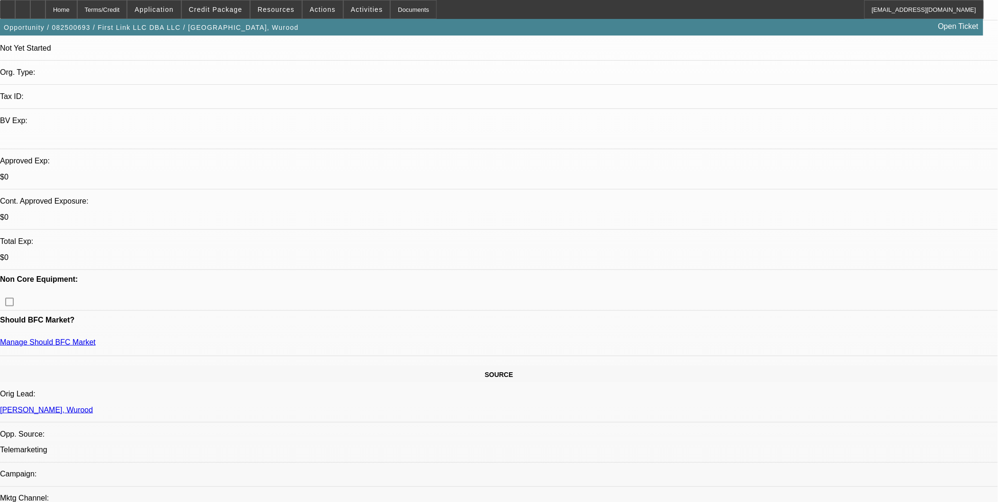
scroll to position [0, 0]
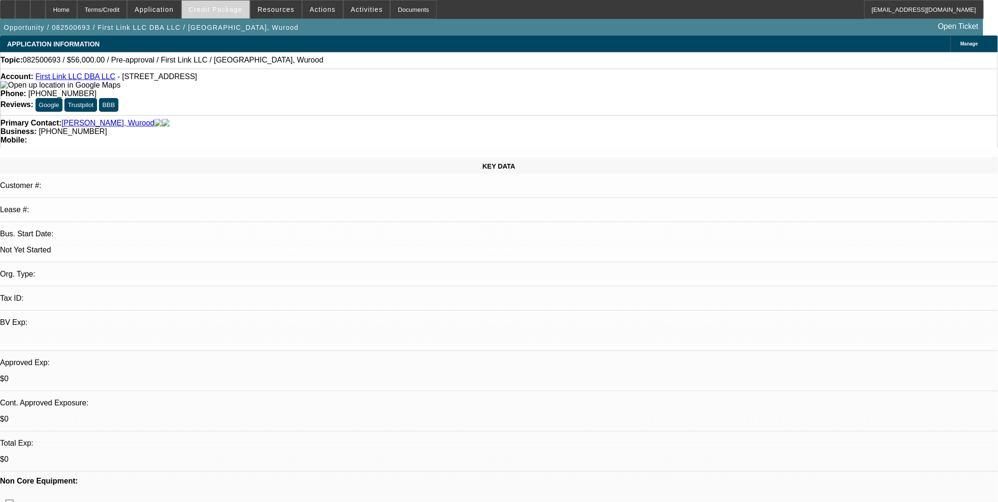
click at [230, 5] on span at bounding box center [216, 9] width 68 height 23
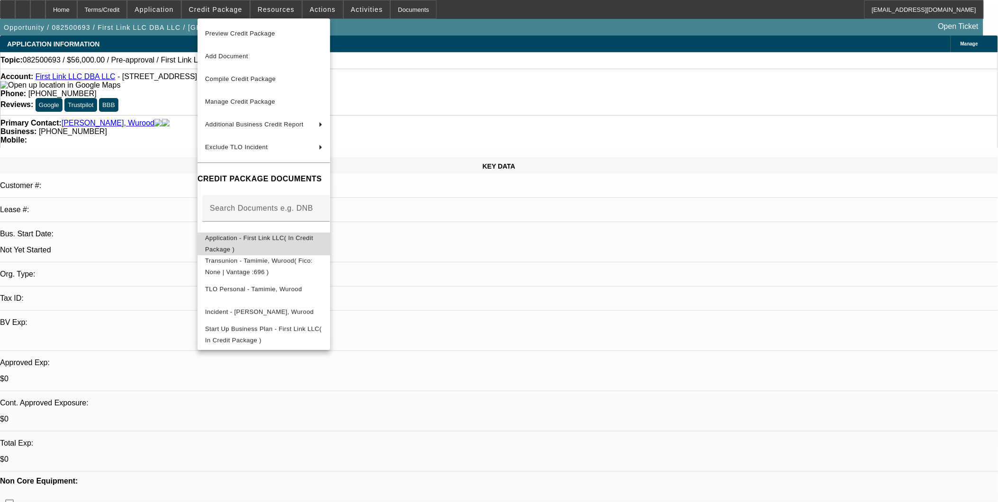
click at [266, 240] on span "Application - First Link LLC( In Credit Package )" at bounding box center [259, 243] width 108 height 18
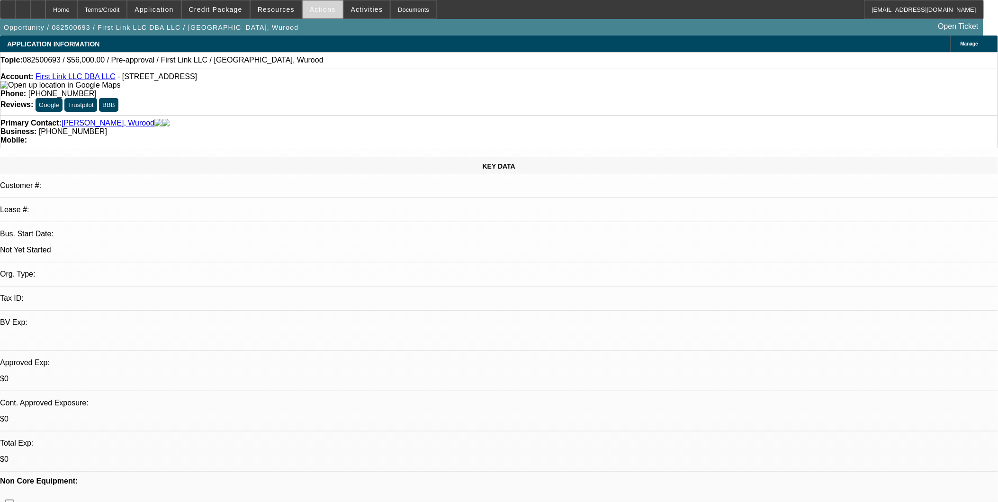
click at [316, 7] on span "Actions" at bounding box center [323, 10] width 26 height 8
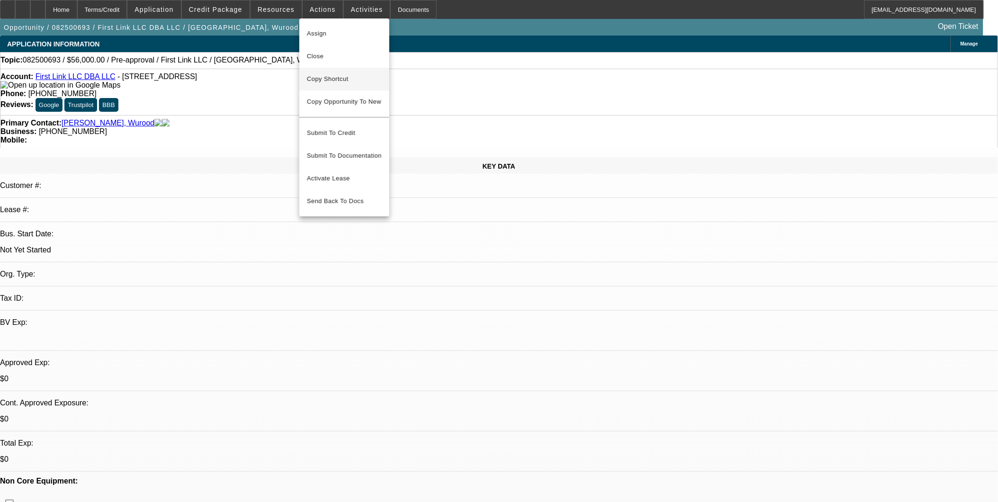
click at [334, 81] on span "Copy Shortcut" at bounding box center [344, 78] width 75 height 11
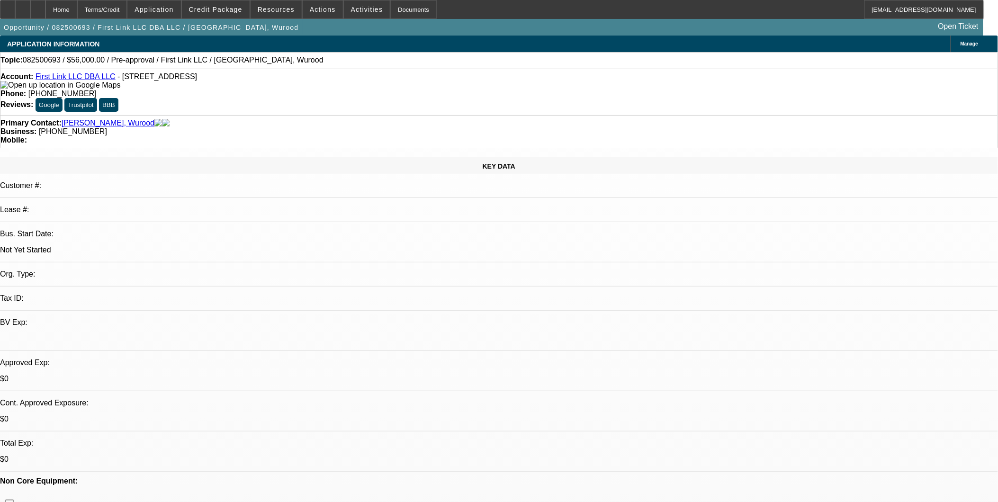
drag, startPoint x: 675, startPoint y: 242, endPoint x: 808, endPoint y: 248, distance: 133.3
copy div "9/2: called and left vm. We need banks."
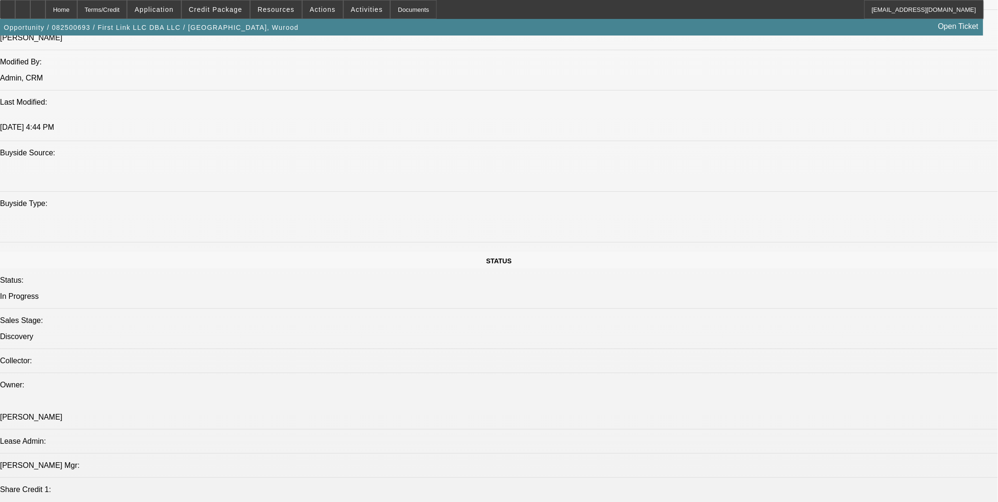
scroll to position [789, 0]
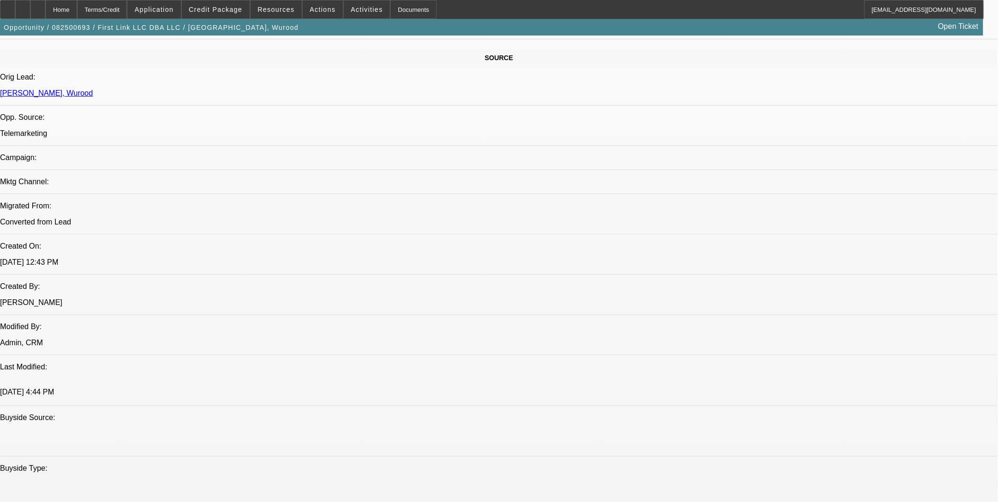
scroll to position [421, 0]
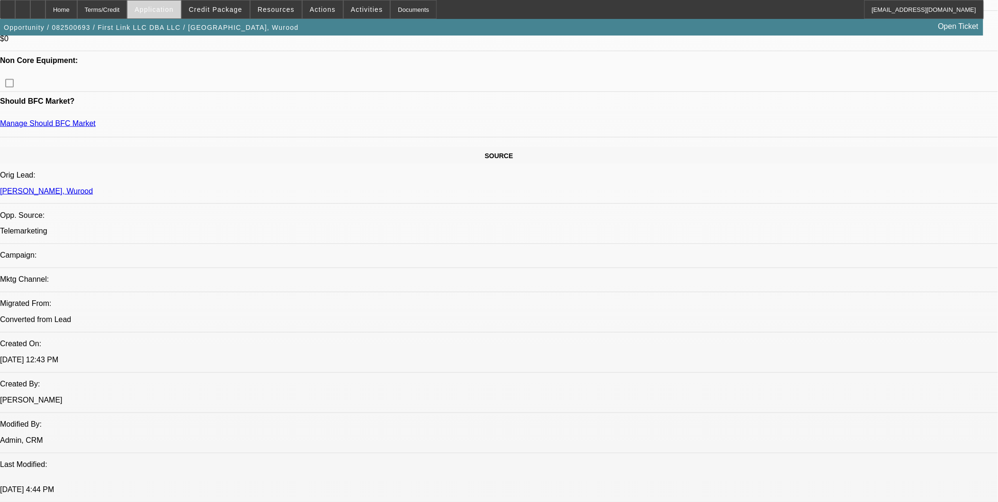
click at [173, 11] on span "Application" at bounding box center [154, 10] width 39 height 8
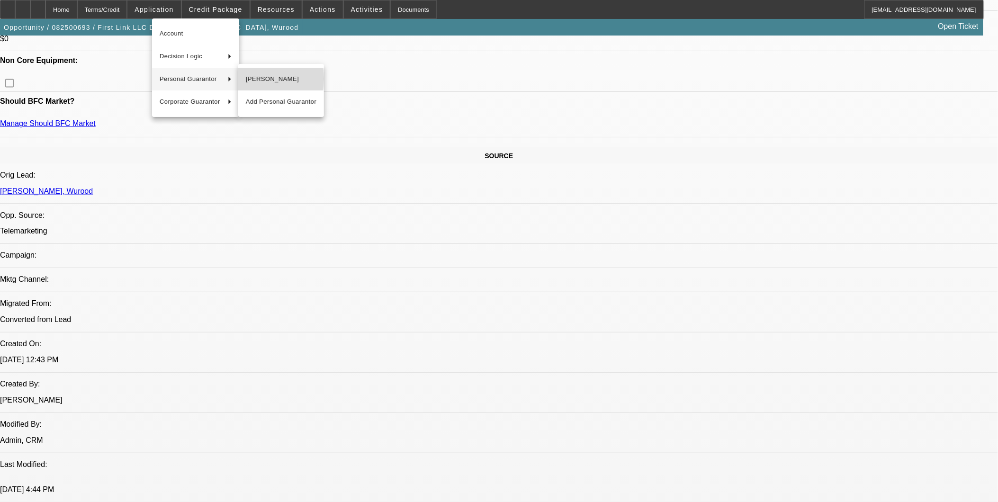
click at [239, 79] on button "Wurood Tamimie" at bounding box center [281, 79] width 86 height 23
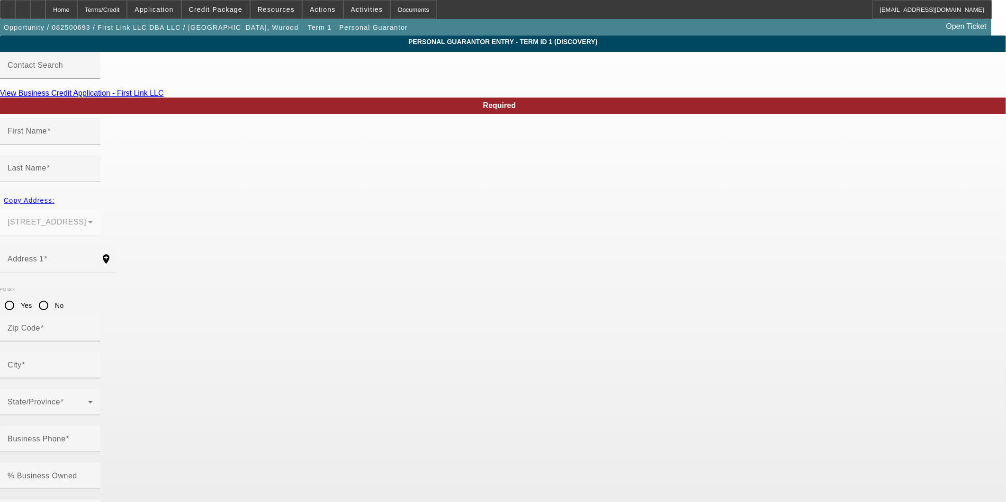
type input "Wurood"
type input "Tamimie"
type input "6114 Allendale Ridge trl"
radio input "true"
type input "77407"
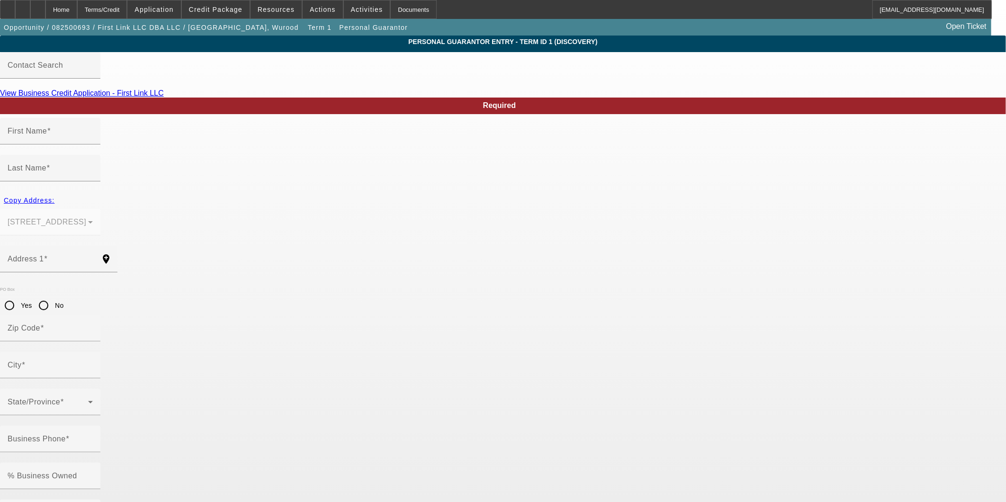
type input "Richmond"
type input "(713) 504-0719"
type input "100"
type input "850-94-1001"
type input "zainshacker56@yahoo.com"
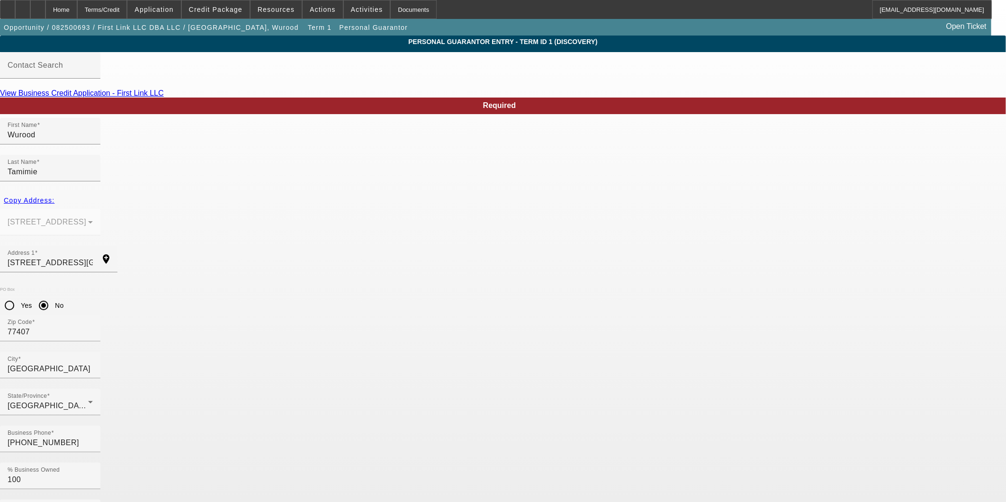
drag, startPoint x: 893, startPoint y: 291, endPoint x: 883, endPoint y: 291, distance: 9.5
click at [892, 291] on app-personal-guarantor-manage "Personal Guarantor Entry - Term ID 1 (Discovery) Contact Search View Business C…" at bounding box center [503, 510] width 1006 height 948
click at [77, 6] on div "Home" at bounding box center [61, 9] width 32 height 19
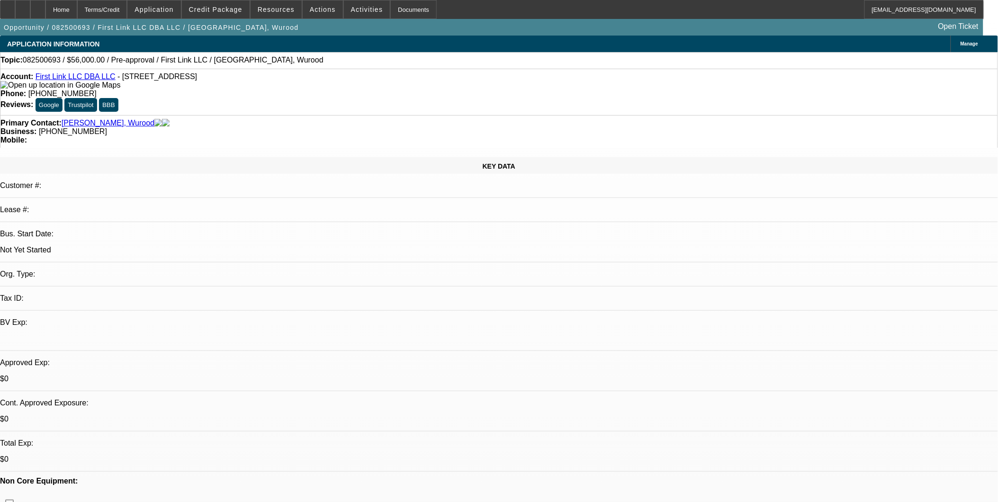
select select "0"
select select "2"
select select "0.1"
select select "4"
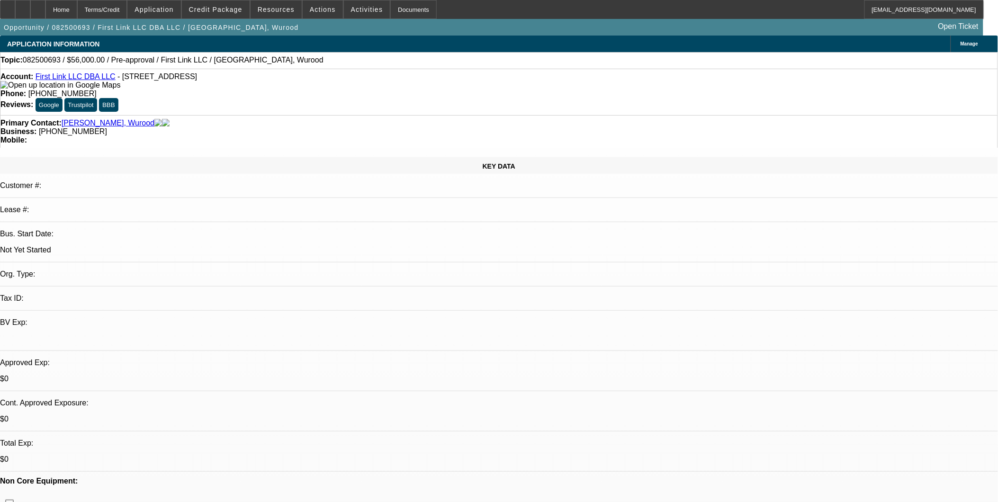
click at [343, 86] on div "Account: First Link LLC DBA LLC - 6114 Allendale Ridge Trl, Richmond, TX 77407 …" at bounding box center [499, 92] width 998 height 46
click at [237, 13] on span at bounding box center [216, 9] width 68 height 23
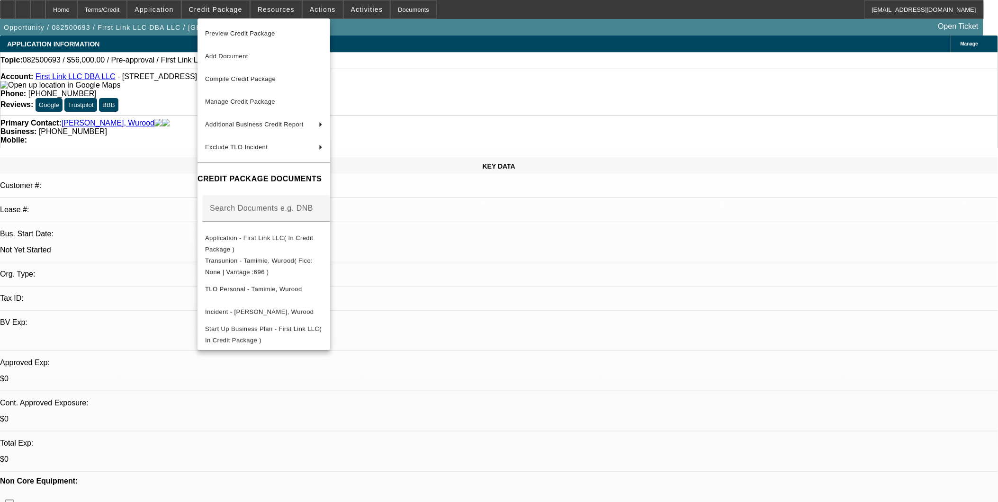
click at [521, 263] on div at bounding box center [499, 251] width 998 height 502
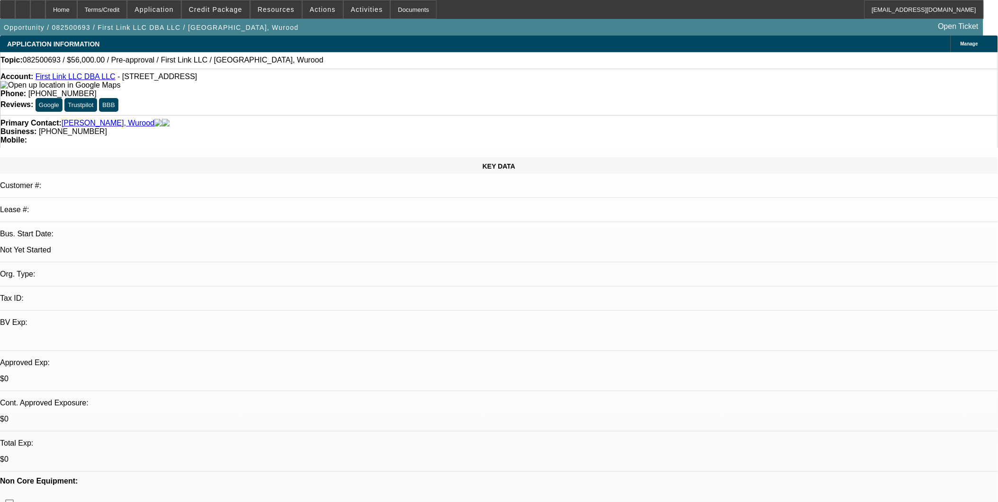
click at [72, 78] on link "First Link LLC DBA LLC" at bounding box center [76, 76] width 80 height 8
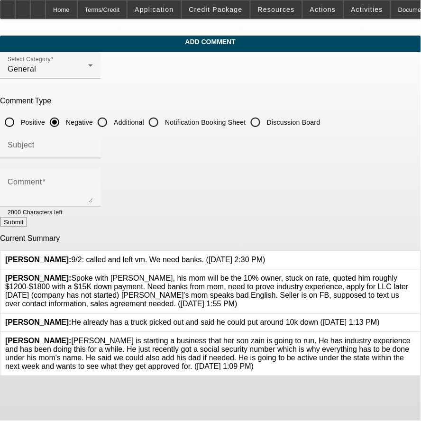
click at [112, 120] on input "Additional" at bounding box center [102, 122] width 19 height 19
radio input "true"
click at [93, 145] on input "Subject" at bounding box center [50, 148] width 85 height 11
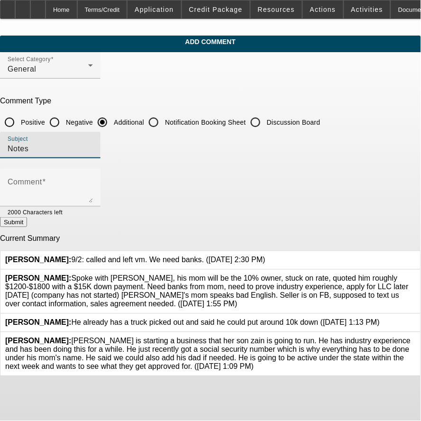
type input "Notes"
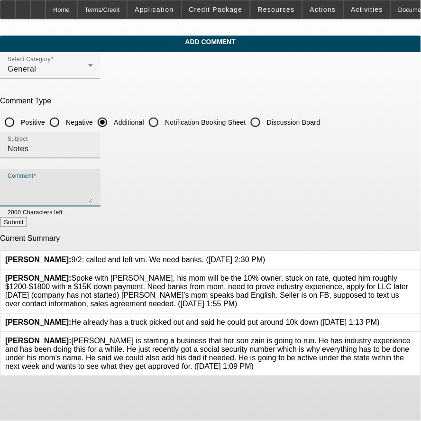
paste textarea "9/2: called and left vm. We need banks."
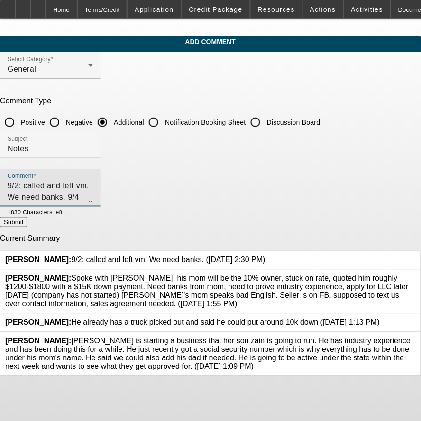
drag, startPoint x: 76, startPoint y: 196, endPoint x: 88, endPoint y: 196, distance: 11.9
click at [93, 195] on textarea "9/2: called and left vm. We need banks. 9/4 [PERSON_NAME] called [PERSON_NAME] …" at bounding box center [50, 191] width 85 height 23
type textarea "9/2: called and left vm. We need banks. 9/4 [PERSON_NAME] called [PERSON_NAME] …"
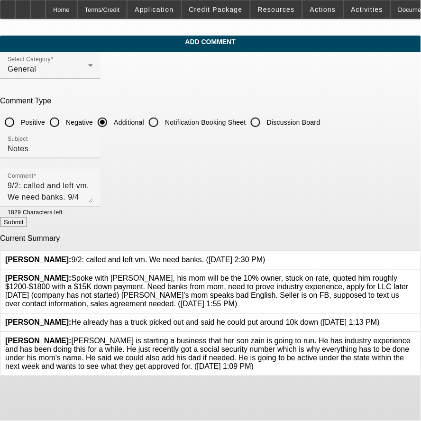
click at [27, 225] on button "Submit" at bounding box center [13, 222] width 27 height 10
radio input "true"
